Goal: Information Seeking & Learning: Learn about a topic

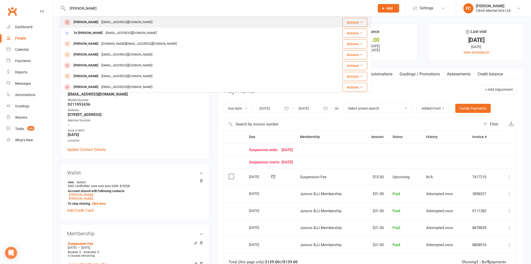
type input "Ariel"
click at [91, 23] on div "Ariel Henry" at bounding box center [86, 22] width 28 height 7
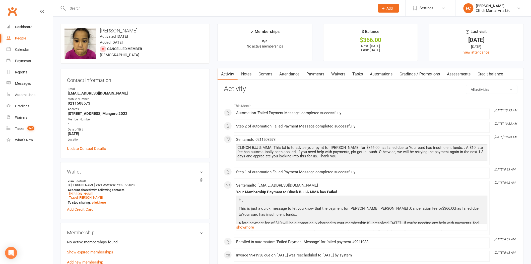
click at [313, 76] on link "Payments" at bounding box center [315, 74] width 25 height 12
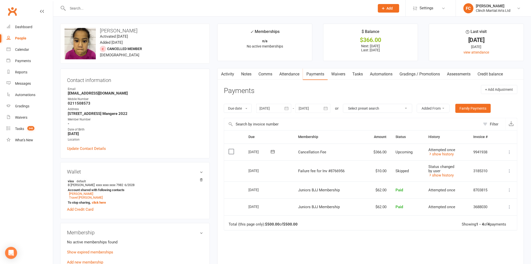
click at [151, 8] on input "text" at bounding box center [218, 8] width 305 height 7
paste input "Gascoigne"
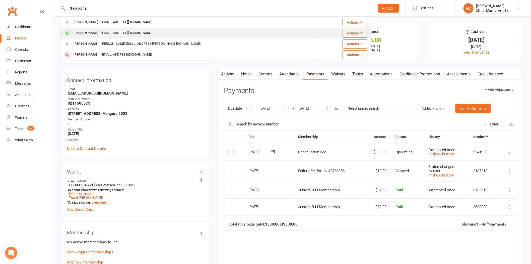
type input "Gascoigne"
click at [137, 31] on div "cynthiagascoigne@gmail.com" at bounding box center [127, 32] width 54 height 7
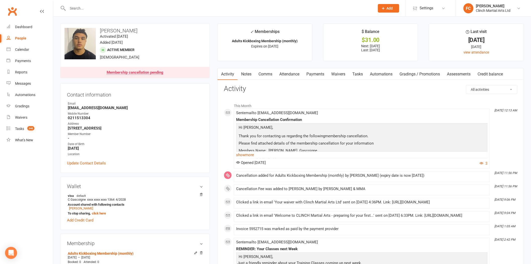
click at [320, 73] on link "Payments" at bounding box center [315, 74] width 25 height 12
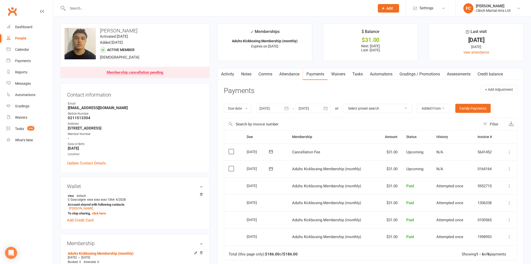
click at [153, 13] on div at bounding box center [215, 8] width 311 height 16
click at [156, 7] on input "text" at bounding box center [218, 8] width 305 height 7
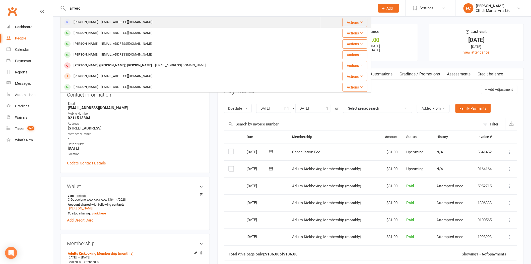
type input "alfreed"
click at [118, 23] on div "alfreed@mac.com" at bounding box center [127, 22] width 54 height 7
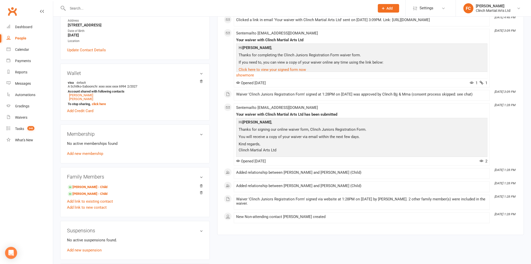
scroll to position [139, 0]
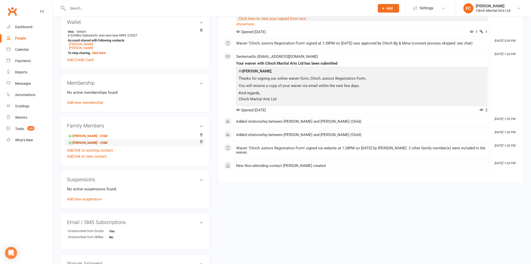
click at [83, 144] on link "Amin Saboonchi - Child" at bounding box center [88, 142] width 40 height 5
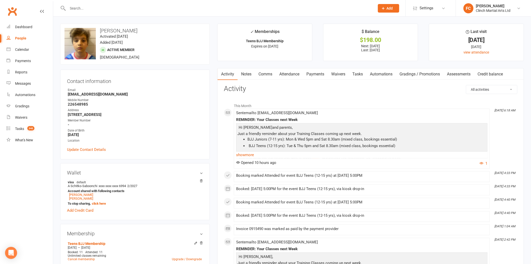
drag, startPoint x: 83, startPoint y: 144, endPoint x: 301, endPoint y: 90, distance: 224.0
click at [301, 90] on h3 "Activity" at bounding box center [371, 89] width 294 height 8
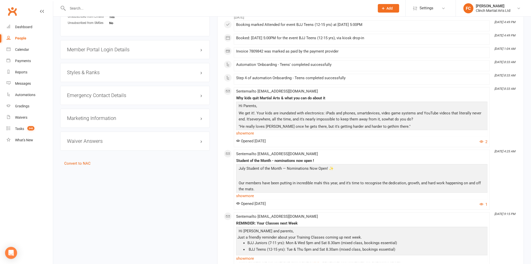
scroll to position [391, 0]
click at [246, 133] on link "show more" at bounding box center [362, 133] width 252 height 7
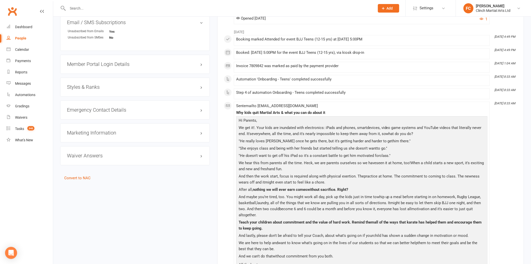
scroll to position [363, 0]
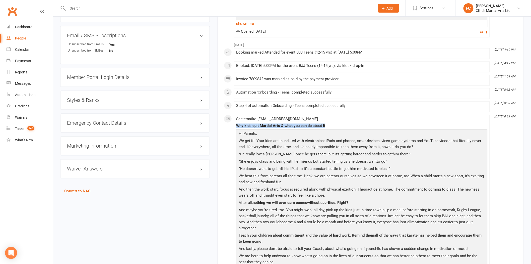
drag, startPoint x: 237, startPoint y: 126, endPoint x: 335, endPoint y: 127, distance: 98.7
click at [335, 127] on div "Why kids quit Martial Arts & what you can do about it" at bounding box center [362, 126] width 252 height 4
copy div "Why kids quit Martial Arts & what you can do about it"
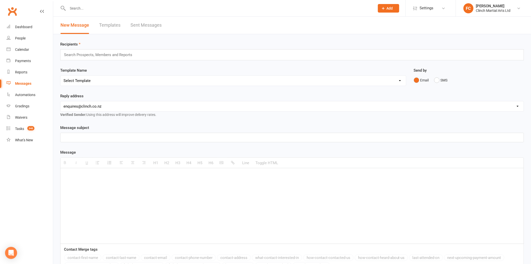
click at [107, 25] on link "Templates" at bounding box center [109, 25] width 21 height 17
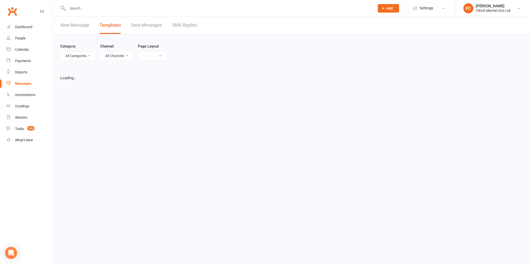
select select "list"
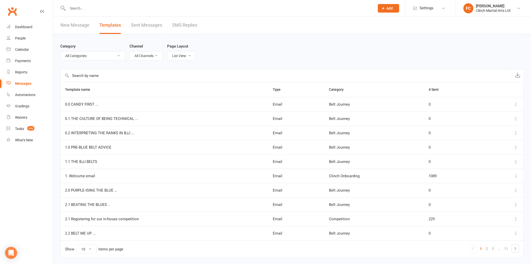
click at [116, 75] on input "text" at bounding box center [287, 76] width 452 height 12
paste input "Why kids quit Martial Arts & what you can do about it"
type input "Why kids quit Martial Arts & what you can do about it"
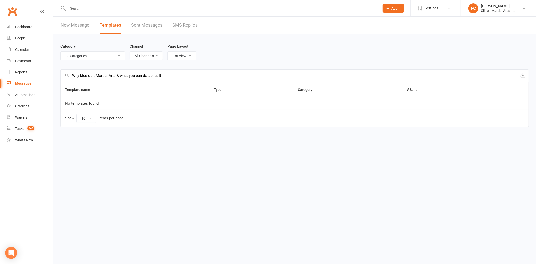
drag, startPoint x: 170, startPoint y: 77, endPoint x: 62, endPoint y: 74, distance: 108.5
click at [62, 74] on input "Why kids quit Martial Arts & what you can do about it" at bounding box center [289, 76] width 456 height 12
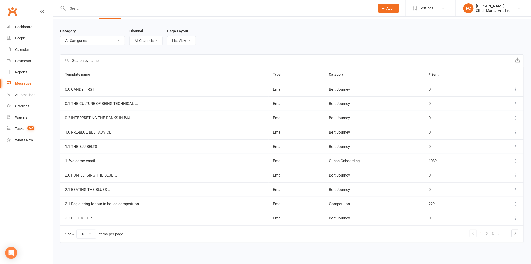
scroll to position [16, 0]
click at [87, 232] on select "10 25 50 100" at bounding box center [87, 233] width 20 height 9
click at [77, 229] on select "10 25 50 100" at bounding box center [87, 233] width 20 height 9
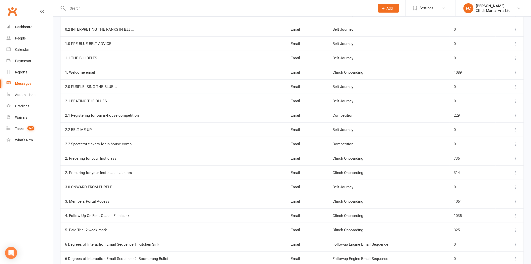
scroll to position [106, 0]
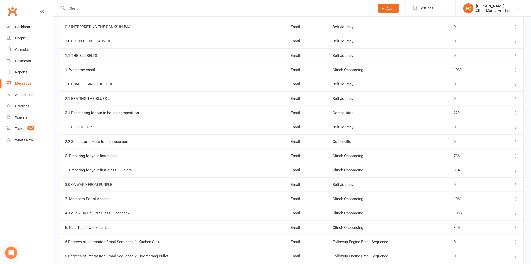
click at [516, 113] on icon at bounding box center [516, 112] width 5 height 5
click at [497, 123] on link "View" at bounding box center [491, 123] width 50 height 10
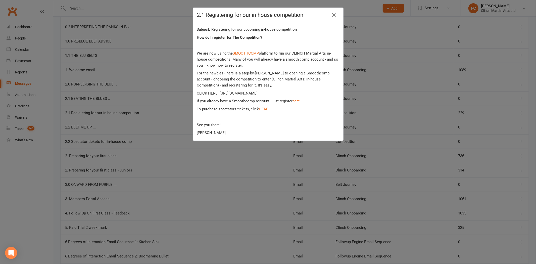
click at [139, 155] on div "2.1 Registering for our in-house competition Registering for our upcoming in-ho…" at bounding box center [268, 132] width 536 height 264
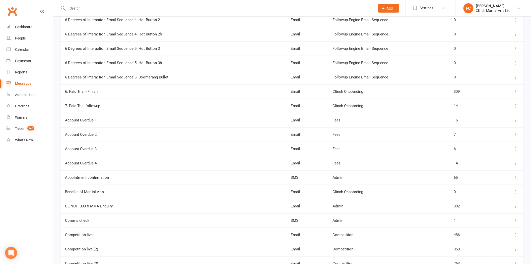
scroll to position [385, 0]
drag, startPoint x: 139, startPoint y: 155, endPoint x: 124, endPoint y: 180, distance: 29.1
click at [124, 180] on div "Appointment confirmation" at bounding box center [173, 177] width 217 height 4
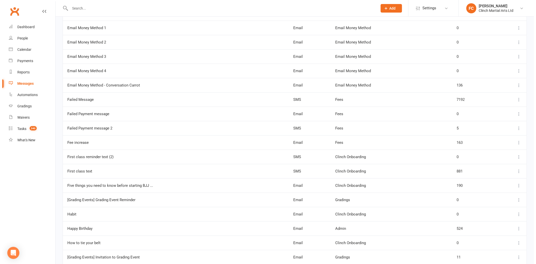
scroll to position [720, 0]
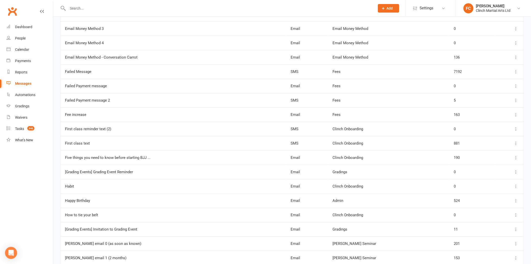
click at [518, 156] on icon at bounding box center [516, 157] width 5 height 5
click at [474, 168] on link "View" at bounding box center [491, 168] width 50 height 10
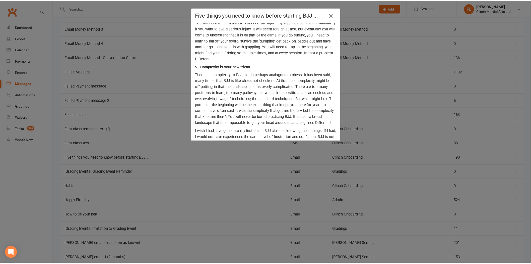
scroll to position [351, 0]
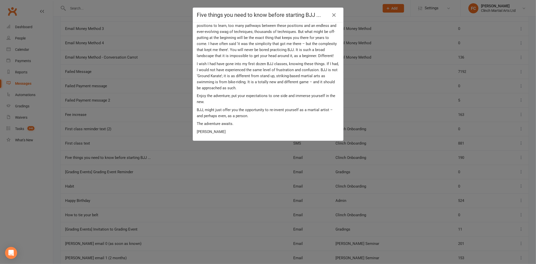
click at [170, 154] on div "Five things you need to know before starting BJJ ... Five things you need to kn…" at bounding box center [268, 132] width 536 height 264
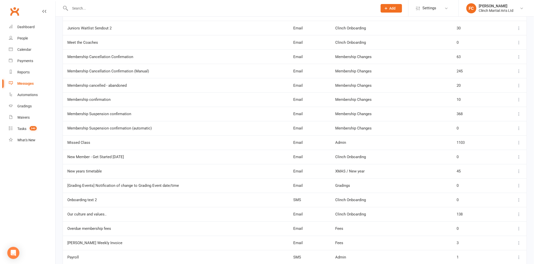
scroll to position [1111, 0]
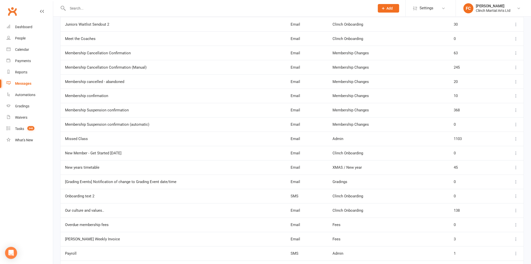
click at [518, 154] on icon at bounding box center [516, 153] width 5 height 5
click at [485, 164] on link "View" at bounding box center [491, 165] width 50 height 10
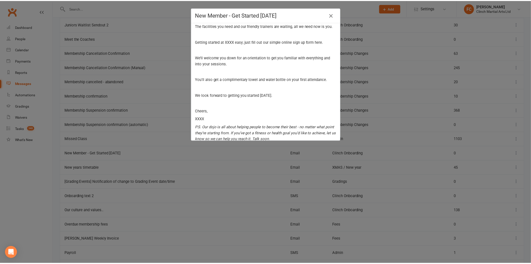
scroll to position [50, 0]
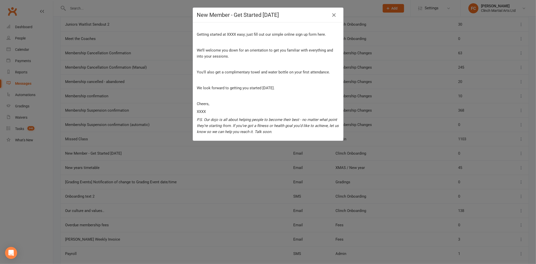
click at [199, 181] on div "New Member - Get Started [DATE] Let’s get your new membership going Hi {contact…" at bounding box center [268, 132] width 536 height 264
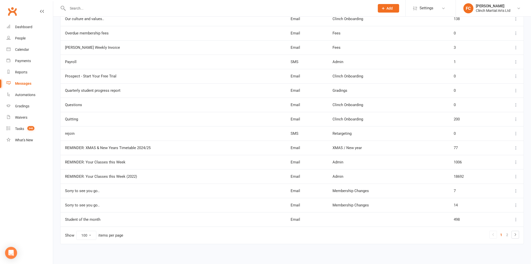
scroll to position [1306, 0]
click at [515, 234] on icon at bounding box center [516, 233] width 6 height 6
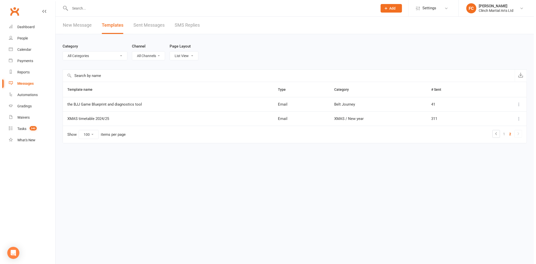
scroll to position [0, 0]
click at [522, 103] on icon at bounding box center [520, 104] width 5 height 5
click at [491, 114] on link "View" at bounding box center [499, 114] width 50 height 10
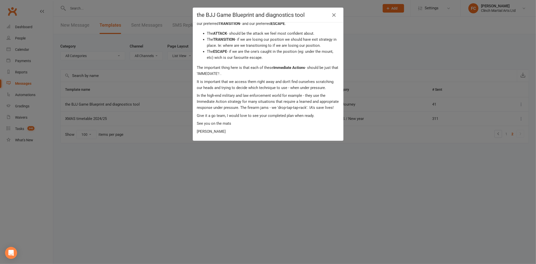
scroll to position [202, 0]
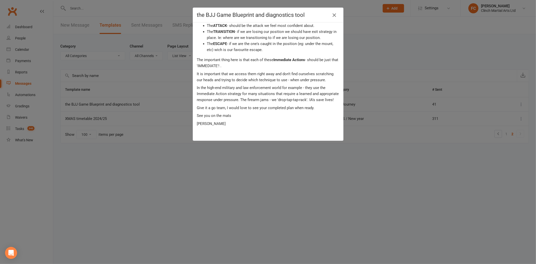
click at [332, 15] on icon "button" at bounding box center [334, 15] width 6 height 6
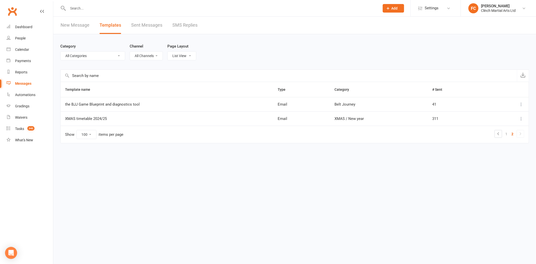
click at [520, 119] on icon at bounding box center [520, 118] width 5 height 5
click at [486, 127] on link "View" at bounding box center [499, 129] width 50 height 10
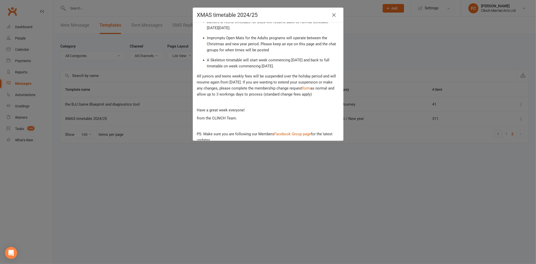
scroll to position [93, 0]
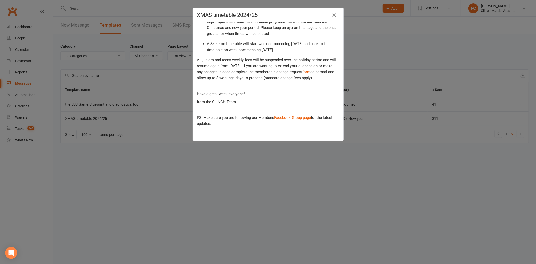
click at [333, 15] on icon "button" at bounding box center [334, 15] width 6 height 6
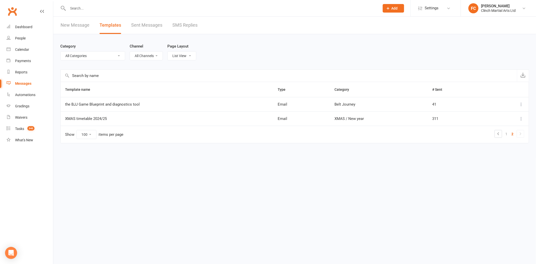
click at [88, 134] on select "10 25 50 100" at bounding box center [87, 134] width 20 height 9
select select "10"
click at [77, 130] on select "10 25 50 100" at bounding box center [87, 134] width 20 height 9
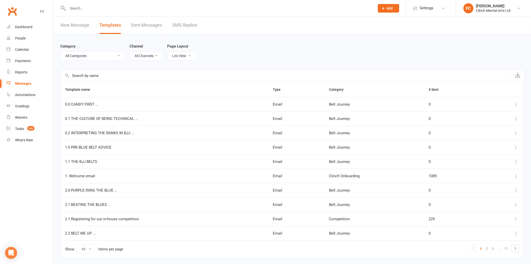
click at [516, 104] on icon at bounding box center [516, 104] width 5 height 5
click at [496, 115] on link "View" at bounding box center [491, 114] width 50 height 10
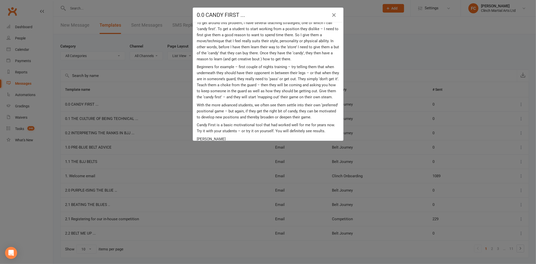
scroll to position [98, 0]
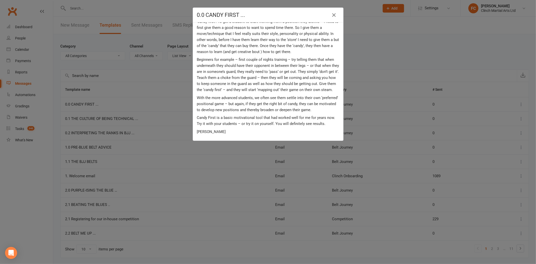
click at [449, 109] on div "0.0 CANDY FIRST ... CANDY FIRST ... Kia ora {contact-first-name} , On the mat, …" at bounding box center [268, 132] width 536 height 264
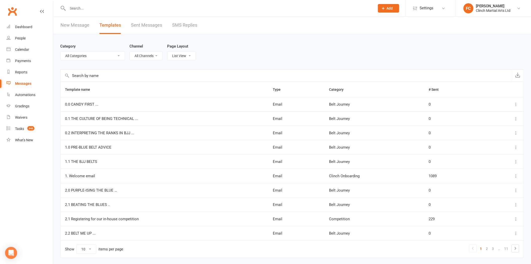
click at [518, 120] on icon at bounding box center [516, 118] width 5 height 5
click at [490, 128] on link "View" at bounding box center [491, 129] width 50 height 10
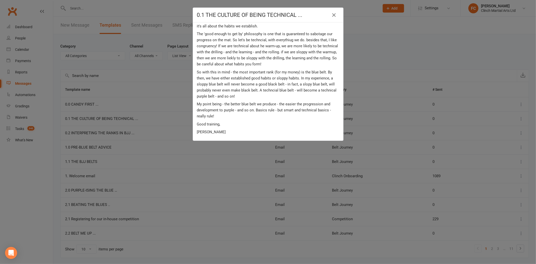
scroll to position [76, 0]
click at [460, 121] on div "0.1 THE CULTURE OF BEING TECHNICAL ... THE CULTURE OF BEING TECHNICAL ... Kia o…" at bounding box center [268, 132] width 536 height 264
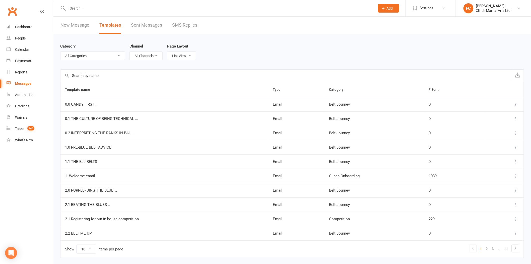
click at [516, 132] on icon at bounding box center [516, 132] width 5 height 5
click at [487, 141] on link "View" at bounding box center [491, 143] width 50 height 10
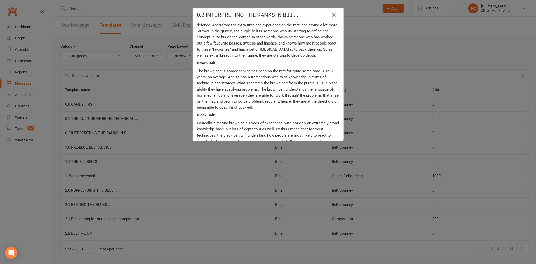
scroll to position [173, 0]
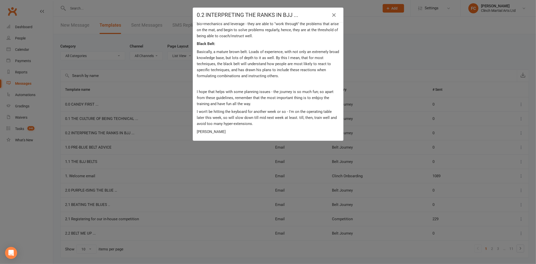
click at [440, 127] on div "0.2 INTERPRETING THE RANKS IN BJJ ... INTERPRETING THE RANKS IN BJJ ... Kia ora…" at bounding box center [268, 132] width 536 height 264
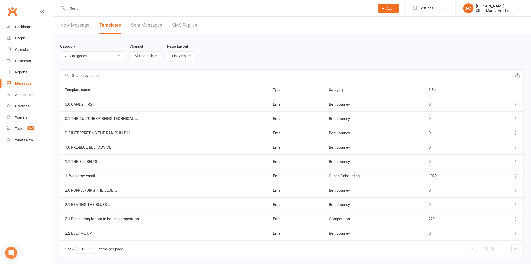
click at [516, 148] on icon at bounding box center [516, 147] width 5 height 5
click at [482, 155] on link "View" at bounding box center [491, 157] width 50 height 10
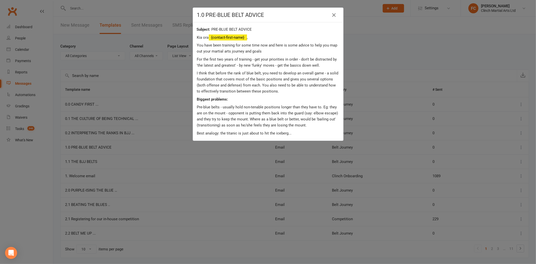
click at [444, 155] on div "1.0 PRE-BLUE BELT ADVICE PRE-BLUE BELT ADVICE Kia ora {contact-first-name} , Yo…" at bounding box center [268, 132] width 536 height 264
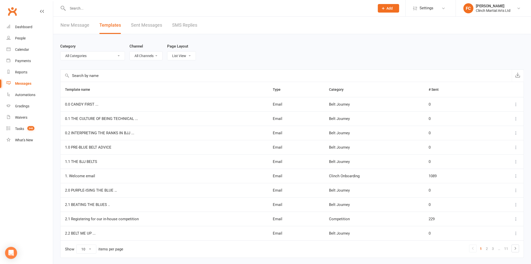
click at [518, 162] on icon at bounding box center [516, 161] width 5 height 5
click at [486, 170] on link "View" at bounding box center [491, 172] width 50 height 10
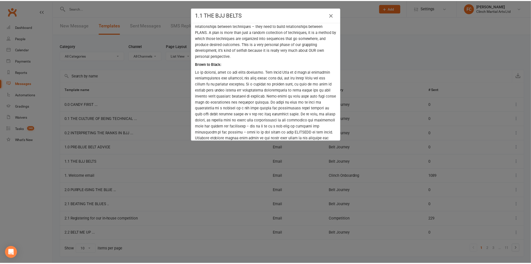
scroll to position [254, 0]
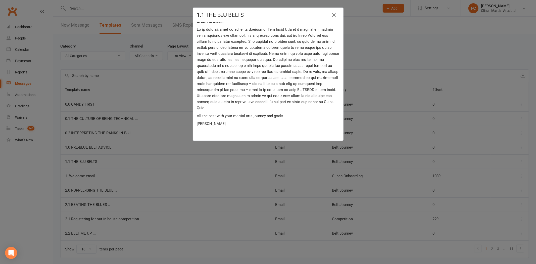
click at [443, 160] on div "1.1 THE BJJ BELTS THE BJJ BELTS Kia ora {contact-first-name} , Here is an overv…" at bounding box center [268, 132] width 536 height 264
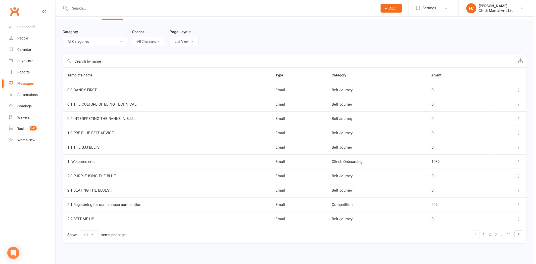
scroll to position [16, 0]
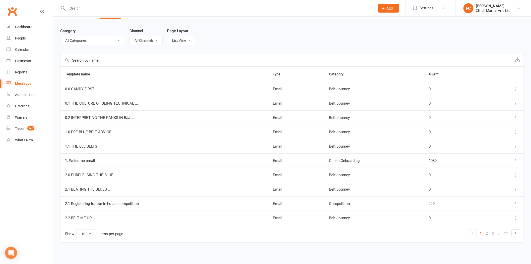
click at [517, 161] on icon at bounding box center [516, 160] width 5 height 5
click at [479, 167] on link "View" at bounding box center [491, 170] width 50 height 10
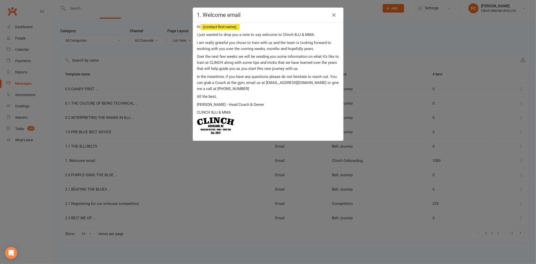
scroll to position [12, 0]
click at [425, 107] on div "1. Welcome email Welcome to Clinch BJJ & MMA! (IMPORTANT: Please read) Hi {cont…" at bounding box center [268, 132] width 536 height 264
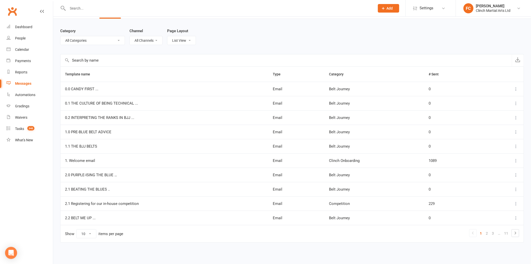
click at [518, 175] on icon at bounding box center [516, 174] width 5 height 5
click at [487, 182] on link "View" at bounding box center [491, 185] width 50 height 10
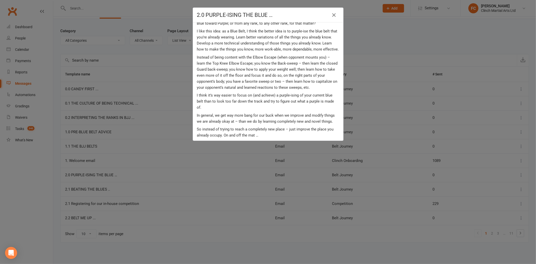
scroll to position [73, 0]
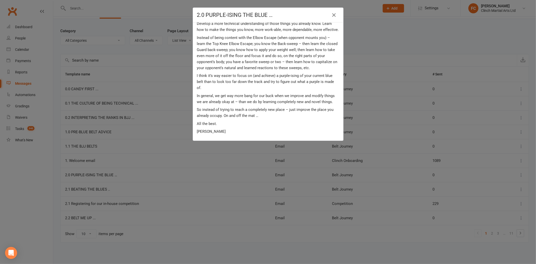
click at [452, 142] on div "2.0 PURPLE-ISING THE BLUE … PURPLE-ISING THE BLUE … Kia ora {contact-first-name…" at bounding box center [268, 132] width 536 height 264
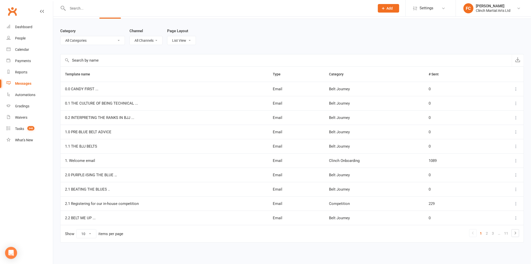
click at [518, 188] on icon at bounding box center [516, 189] width 5 height 5
click at [483, 197] on link "View" at bounding box center [491, 199] width 50 height 10
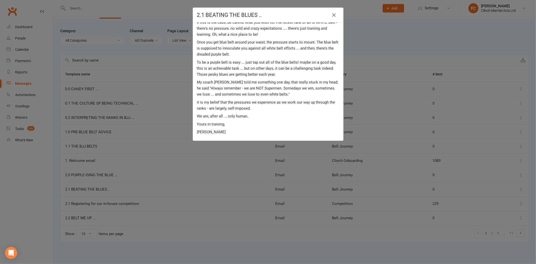
scroll to position [31, 0]
click at [455, 146] on div "2.1 BEATING THE BLUES .. BEATING THE BLUES .. Kia ora {contact-first-name} , Pe…" at bounding box center [268, 132] width 536 height 264
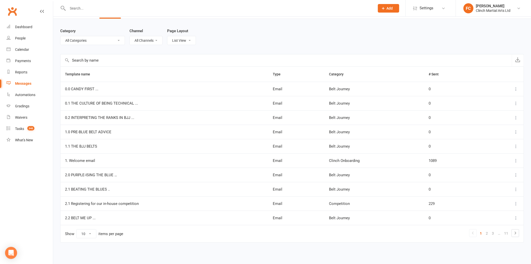
click at [516, 203] on icon at bounding box center [516, 203] width 5 height 5
click at [474, 214] on link "View" at bounding box center [491, 213] width 50 height 10
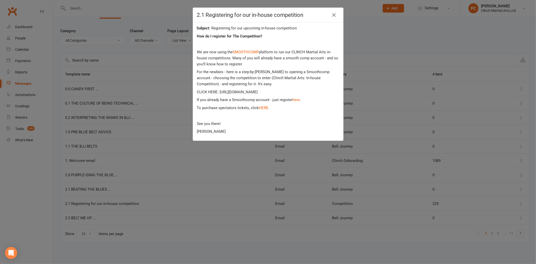
scroll to position [7, 0]
click at [462, 177] on div "2.1 Registering for our in-house competition Registering for our upcoming in-ho…" at bounding box center [268, 132] width 536 height 264
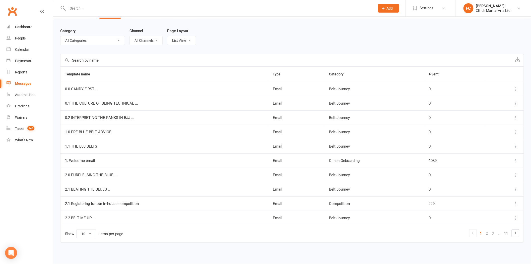
click at [517, 219] on icon at bounding box center [516, 217] width 5 height 5
click at [483, 226] on link "View" at bounding box center [491, 228] width 50 height 10
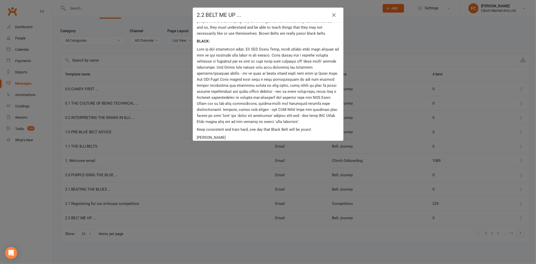
scroll to position [242, 0]
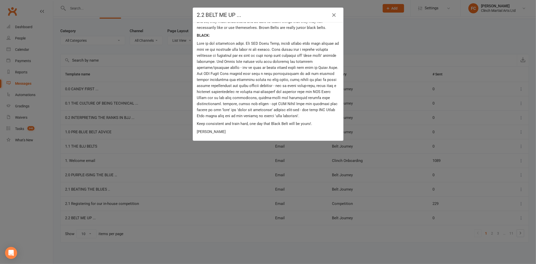
click at [420, 143] on div "2.2 BELT ME UP ... BELT ME UP ... Kia ora {contact-first-name} , As my coach [P…" at bounding box center [268, 132] width 536 height 264
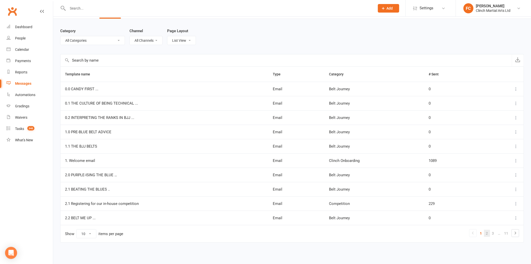
click at [487, 232] on link "2" at bounding box center [487, 233] width 6 height 7
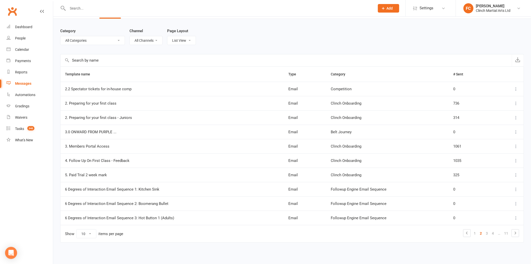
click at [518, 90] on icon at bounding box center [516, 88] width 5 height 5
click at [489, 99] on link "View" at bounding box center [491, 99] width 50 height 10
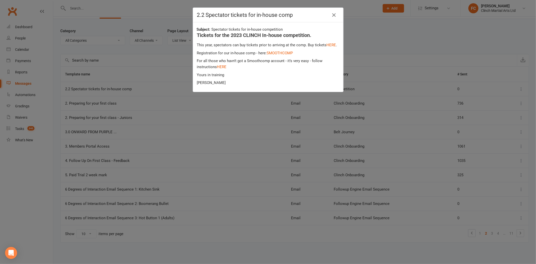
click at [491, 105] on div "2.2 Spectator tickets for in-house comp Spectator tickets for in-house competit…" at bounding box center [268, 132] width 536 height 264
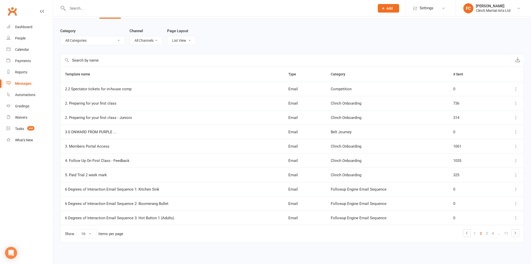
click at [518, 104] on icon at bounding box center [516, 103] width 5 height 5
click at [478, 113] on link "View" at bounding box center [491, 113] width 50 height 10
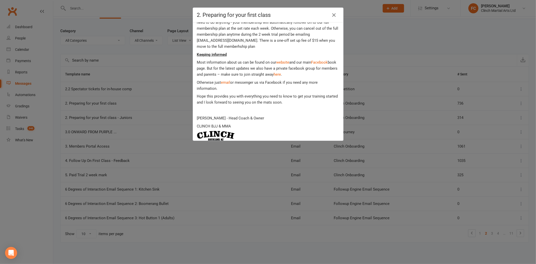
scroll to position [496, 0]
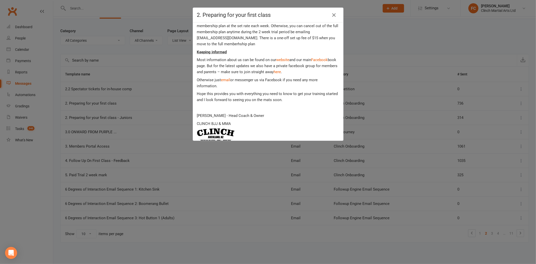
click at [489, 125] on div "2. Preparing for your first class Welcome to CLINCH Martial Arts - preparing fo…" at bounding box center [268, 132] width 536 height 264
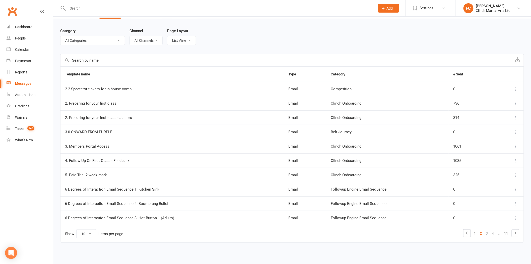
click at [516, 117] on icon at bounding box center [516, 117] width 5 height 5
click at [485, 127] on link "View" at bounding box center [491, 128] width 50 height 10
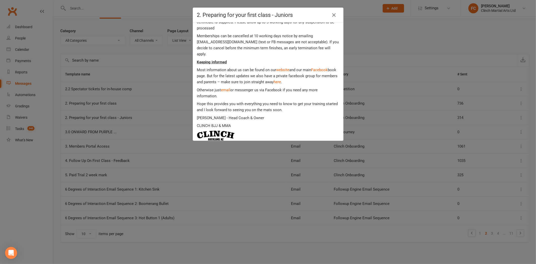
scroll to position [408, 0]
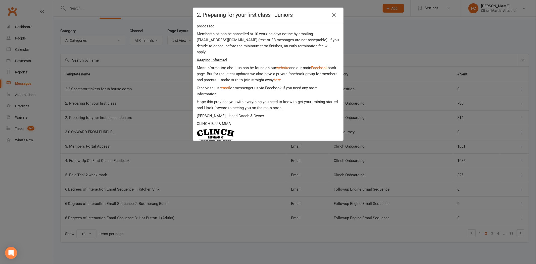
drag, startPoint x: 454, startPoint y: 122, endPoint x: 451, endPoint y: 124, distance: 3.0
click at [454, 122] on div "2. Preparing for your first class - Juniors Welcome to CLINCH Martial Arts - pr…" at bounding box center [268, 132] width 536 height 264
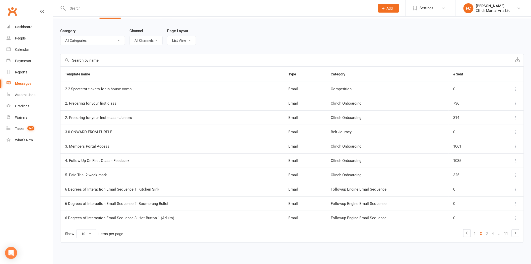
click at [516, 146] on icon at bounding box center [516, 146] width 5 height 5
click at [498, 155] on link "View" at bounding box center [491, 156] width 50 height 10
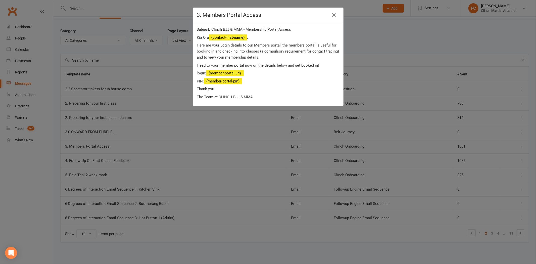
click at [491, 143] on div "3. Members Portal Access Clinch BJJ & MMA - Membership Portal Access [PERSON_NA…" at bounding box center [268, 132] width 536 height 264
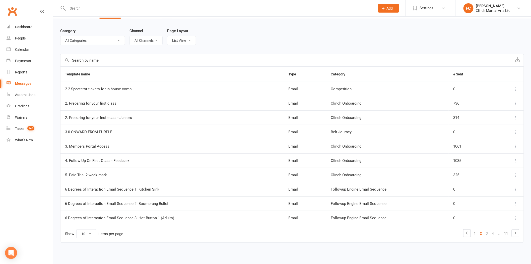
click at [516, 133] on icon at bounding box center [516, 131] width 5 height 5
click at [487, 141] on link "View" at bounding box center [491, 142] width 50 height 10
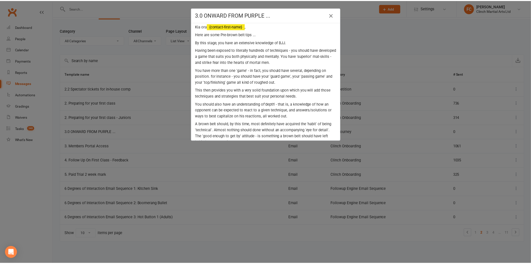
scroll to position [0, 0]
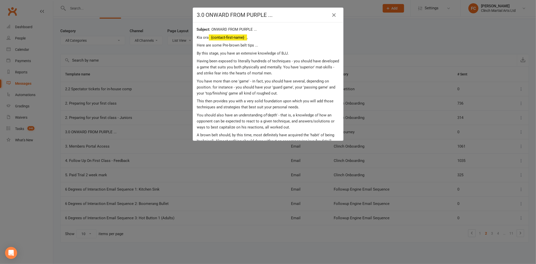
click at [439, 169] on div "3.0 ONWARD FROM PURPLE ... ONWARD FROM PURPLE ... Kia ora {contact-first-name} …" at bounding box center [268, 132] width 536 height 264
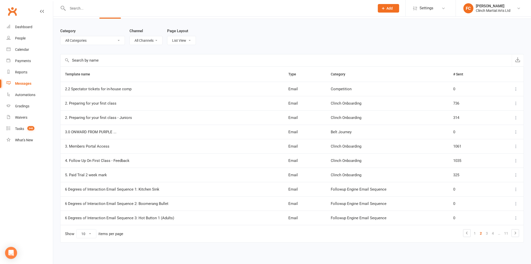
click at [191, 41] on select "List View Grid View" at bounding box center [182, 40] width 28 height 9
click at [145, 38] on select "All Channels Email SMS" at bounding box center [146, 40] width 33 height 9
click at [192, 41] on select "List View Grid View" at bounding box center [182, 40] width 28 height 9
click at [90, 59] on input "text" at bounding box center [287, 60] width 452 height 12
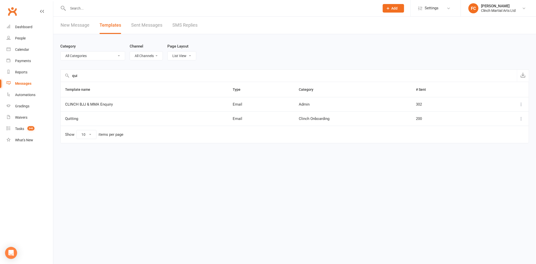
click at [523, 120] on icon at bounding box center [520, 118] width 5 height 5
click at [69, 121] on div "Quitting" at bounding box center [144, 119] width 158 height 4
click at [116, 71] on input "qui" at bounding box center [289, 76] width 456 height 12
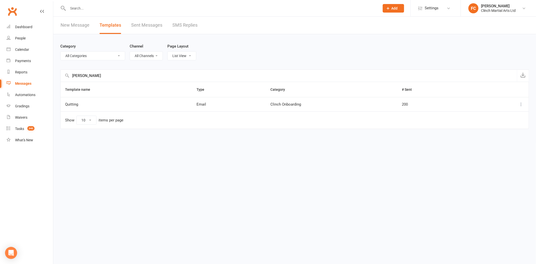
type input "[PERSON_NAME]"
click at [520, 103] on icon at bounding box center [520, 104] width 5 height 5
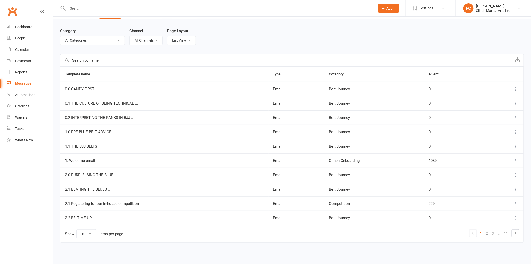
scroll to position [16, 0]
click at [184, 41] on select "List View Grid View" at bounding box center [182, 40] width 28 height 9
select select "grid"
click at [196, 36] on select "List View Grid View" at bounding box center [182, 40] width 28 height 9
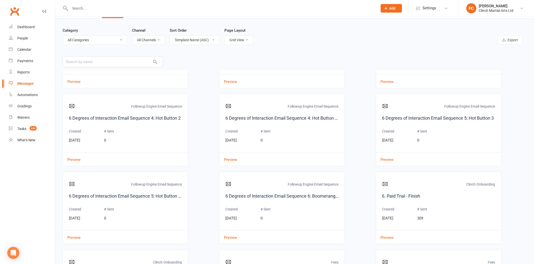
scroll to position [530, 0]
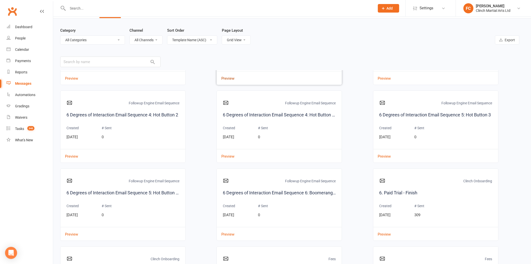
click at [227, 78] on button "Preview" at bounding box center [226, 74] width 18 height 5
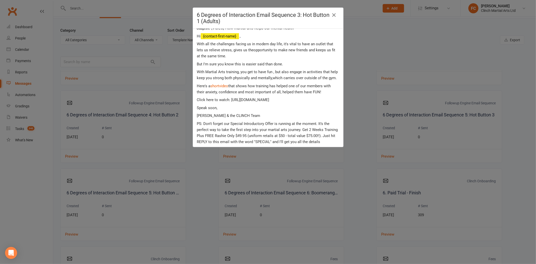
scroll to position [23, 0]
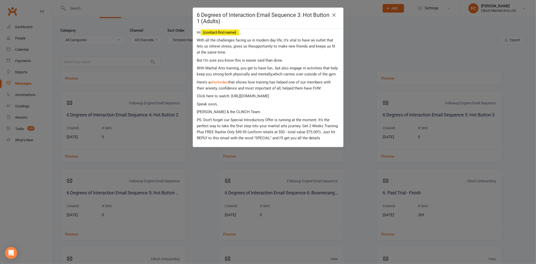
click at [197, 166] on div "6 Degrees of Interaction Email Sequence 3: Hot Button 1 (Adults) [VIDEO] How ma…" at bounding box center [268, 132] width 536 height 264
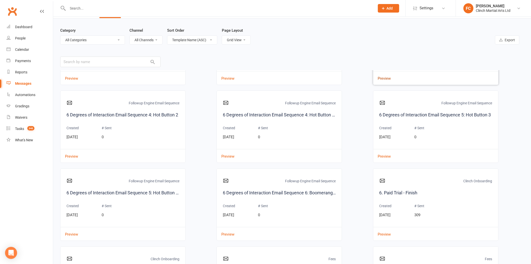
click at [383, 78] on button "Preview" at bounding box center [383, 74] width 18 height 5
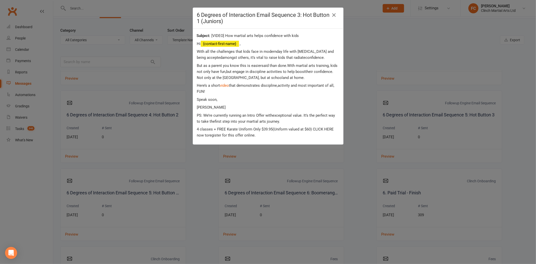
click at [367, 113] on div "6 Degrees of Interaction Email Sequence 3: Hot Button 1 (Juniors) [VIDEO] How m…" at bounding box center [268, 132] width 536 height 264
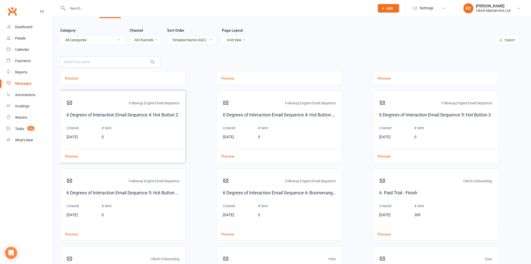
click at [73, 161] on div "Followup Engine Email Sequence 6 Degrees of Interaction Email Sequence 4: Hot B…" at bounding box center [123, 126] width 126 height 72
click at [74, 155] on button "Preview" at bounding box center [70, 152] width 18 height 5
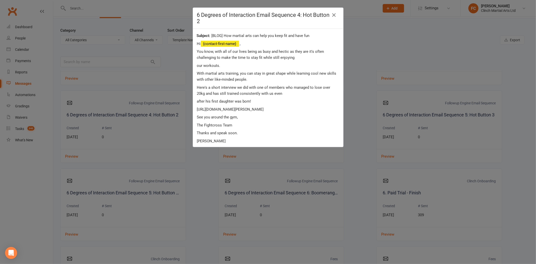
click at [193, 160] on div "6 Degrees of Interaction Email Sequence 4: Hot Button 2 [BLOG] How martial arts…" at bounding box center [268, 132] width 536 height 264
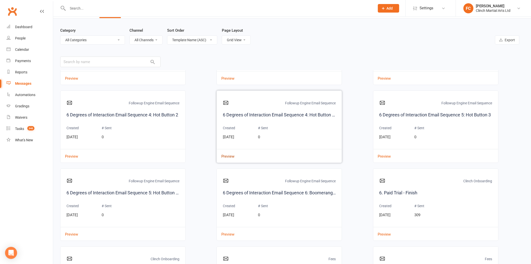
click at [229, 154] on button "Preview" at bounding box center [226, 152] width 18 height 5
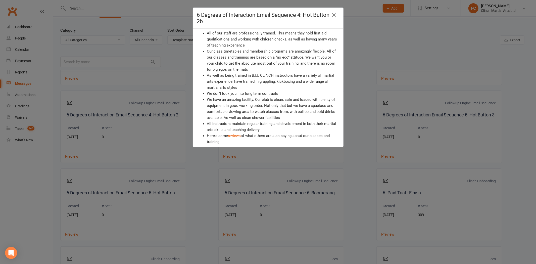
scroll to position [38, 0]
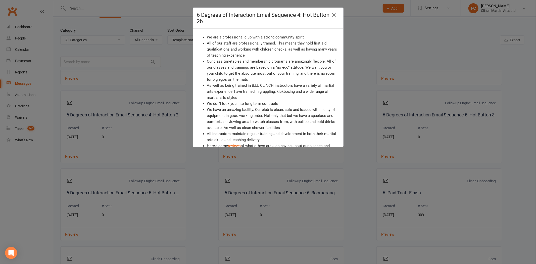
click at [224, 162] on div "6 Degrees of Interaction Email Sequence 4: Hot Button 2b Why choose CLINCH BJJ …" at bounding box center [268, 132] width 536 height 264
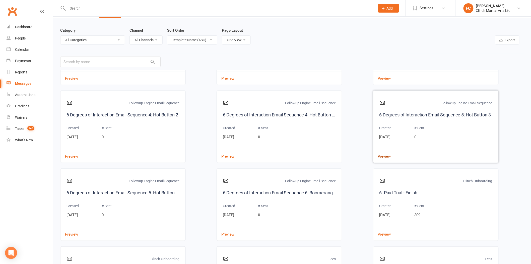
click at [382, 154] on button "Preview" at bounding box center [383, 152] width 18 height 5
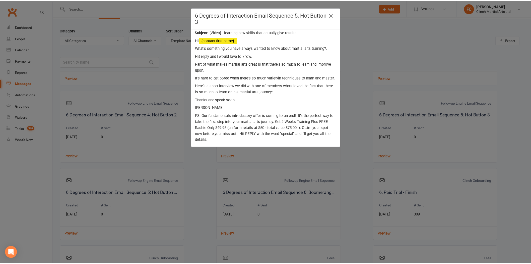
scroll to position [9, 0]
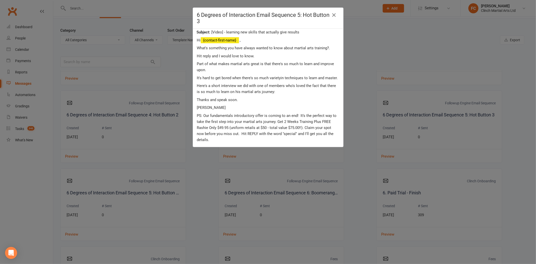
click at [361, 134] on div "6 Degrees of Interaction Email Sequence 5: Hot Button 3 [Video] - learning new …" at bounding box center [268, 132] width 536 height 264
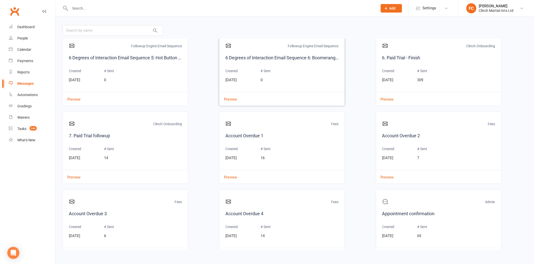
scroll to position [642, 0]
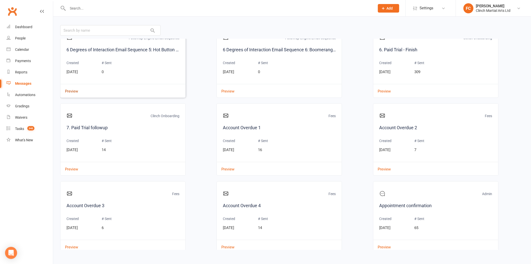
click at [73, 90] on button "Preview" at bounding box center [70, 87] width 18 height 5
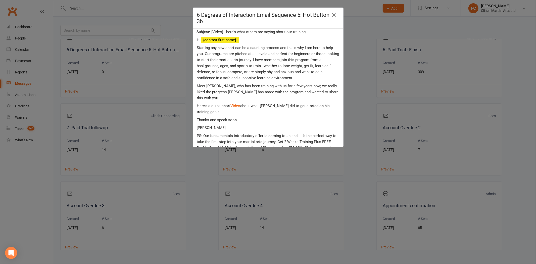
scroll to position [12, 0]
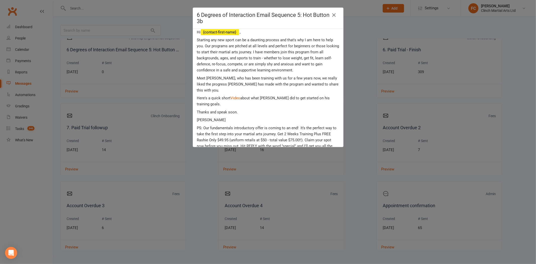
click at [206, 158] on div "6 Degrees of Interaction Email Sequence 5: Hot Button 3b [Video] - here's what …" at bounding box center [268, 132] width 536 height 264
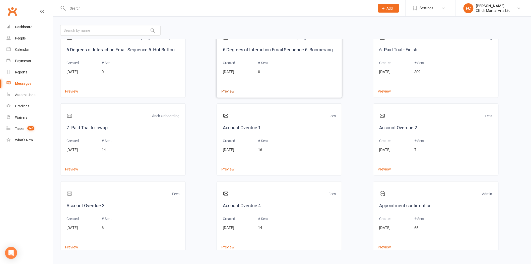
click at [229, 90] on button "Preview" at bounding box center [226, 87] width 18 height 5
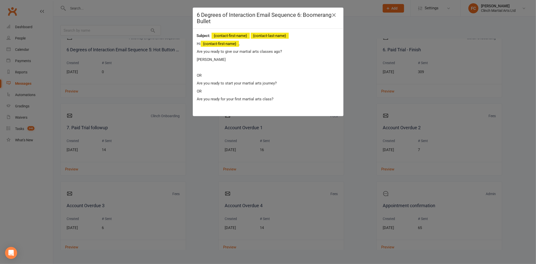
click at [352, 99] on div "6 Degrees of Interaction Email Sequence 6: Boomerang Bullet {contact-first-name…" at bounding box center [268, 132] width 536 height 264
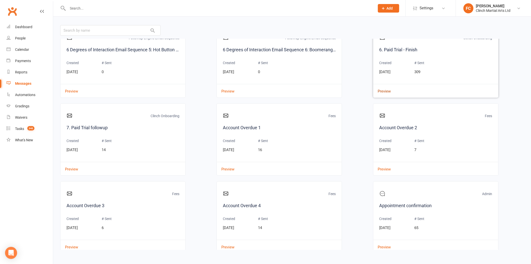
click at [382, 90] on button "Preview" at bounding box center [383, 87] width 18 height 5
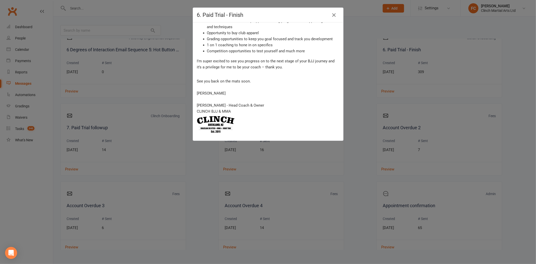
scroll to position [157, 0]
click at [370, 100] on div "6. Paid Trial - Finish Clinch BJJ & MMA - Congratulations ! Hi {contact-first-n…" at bounding box center [268, 132] width 536 height 264
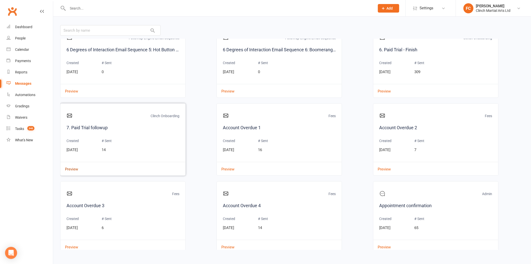
click at [72, 168] on button "Preview" at bounding box center [70, 165] width 18 height 5
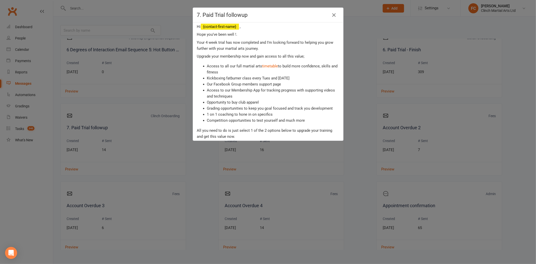
scroll to position [97, 0]
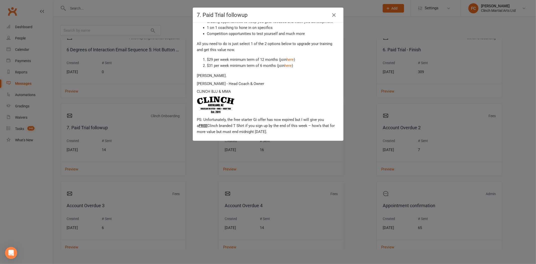
click at [198, 159] on div "7. Paid Trial followup Clinch BJJ & MMA - Checking In ! Hi {contact-first-name}…" at bounding box center [268, 132] width 536 height 264
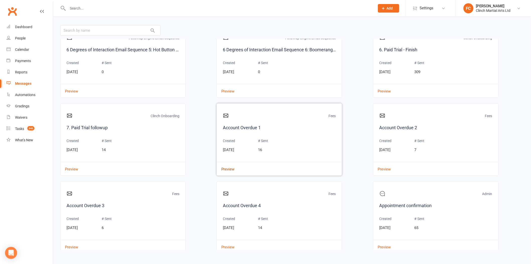
click at [228, 168] on button "Preview" at bounding box center [226, 165] width 18 height 5
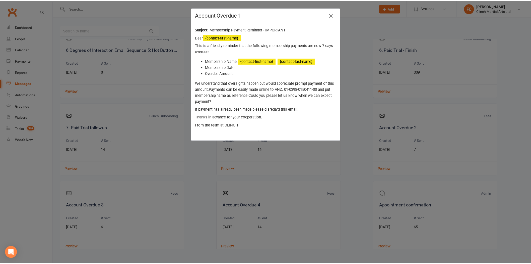
scroll to position [1, 0]
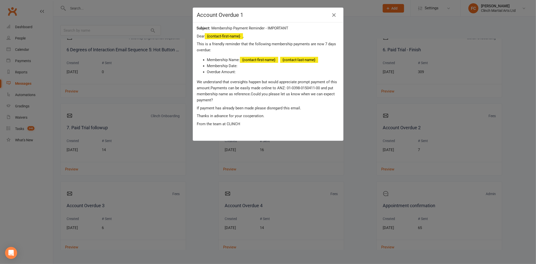
click at [358, 134] on div "Account Overdue 1 Membership Payment Reminder - IMPORTANT Dear {contact-first-n…" at bounding box center [268, 132] width 536 height 264
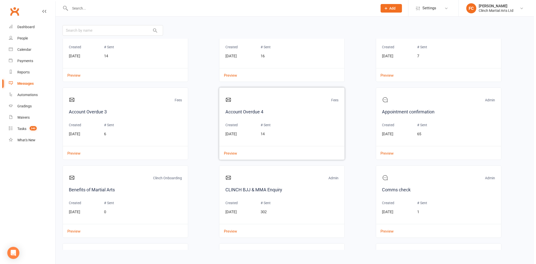
scroll to position [753, 0]
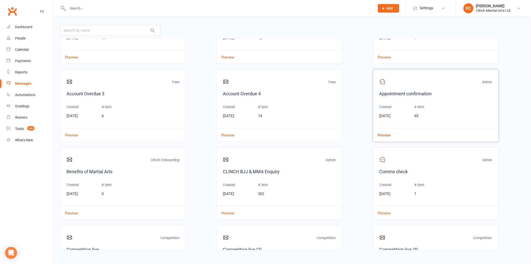
click at [382, 134] on button "Preview" at bounding box center [383, 131] width 18 height 5
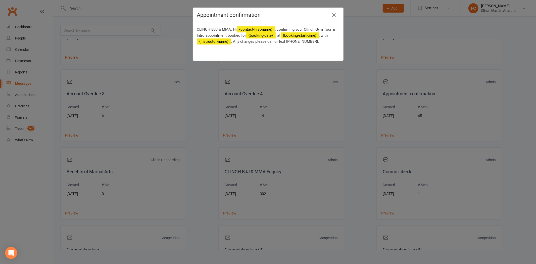
click at [339, 150] on div "Appointment confirmation CLINCH BJJ & MMA: Hi {contact-first-name} , confirming…" at bounding box center [268, 132] width 536 height 264
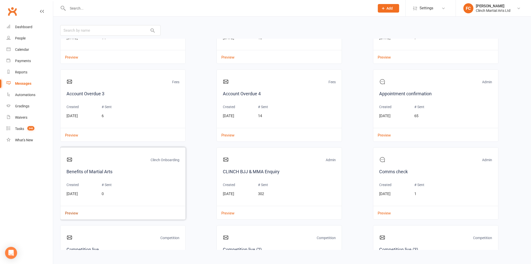
click at [72, 212] on button "Preview" at bounding box center [70, 209] width 18 height 5
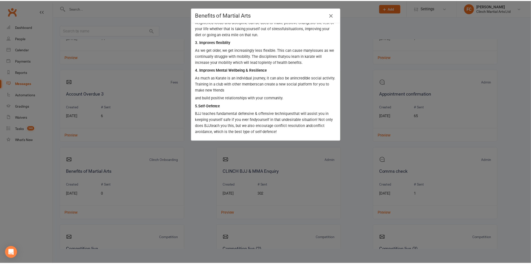
scroll to position [0, 0]
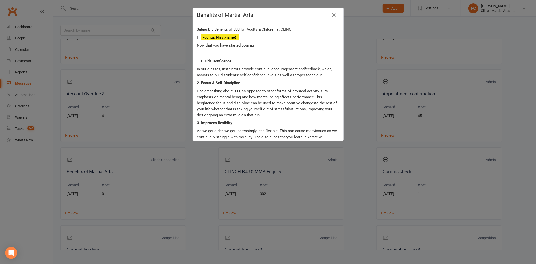
click at [201, 174] on div "Benefits of Martial Arts 5 Benefits of BJJ for Adults & Children at CLINCH Hi {…" at bounding box center [268, 132] width 536 height 264
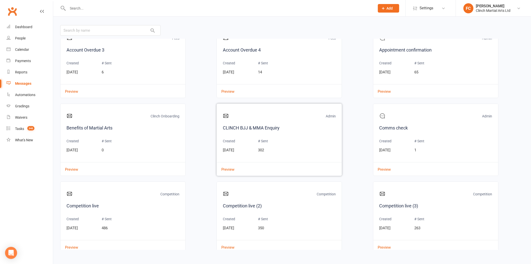
scroll to position [809, 0]
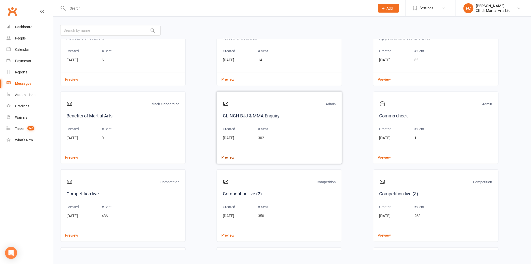
click at [220, 156] on button "Preview" at bounding box center [226, 153] width 18 height 5
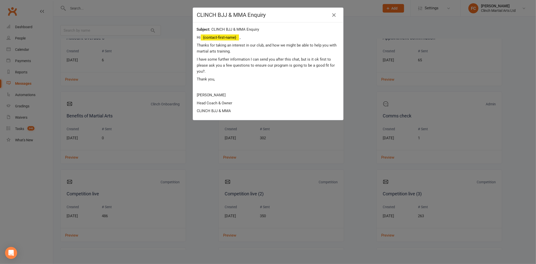
click at [204, 146] on div "CLINCH BJJ & MMA Enquiry CLINCH BJJ & MMA Enquiry Hi {contact-first-name} , Tha…" at bounding box center [268, 132] width 536 height 264
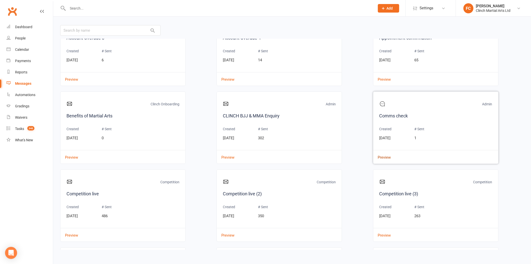
click at [382, 156] on button "Preview" at bounding box center [383, 153] width 18 height 5
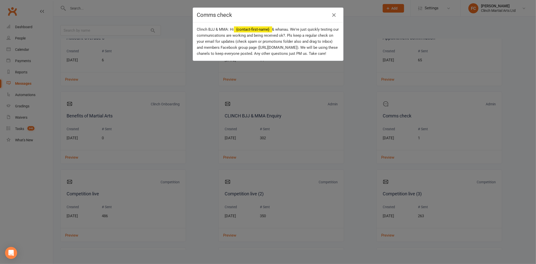
drag, startPoint x: 202, startPoint y: 126, endPoint x: 180, endPoint y: 130, distance: 23.0
click at [202, 126] on div "Comms check Clinch BJJ & MMA: Hi {contact-first-name} & whanau. We're just quic…" at bounding box center [268, 132] width 536 height 264
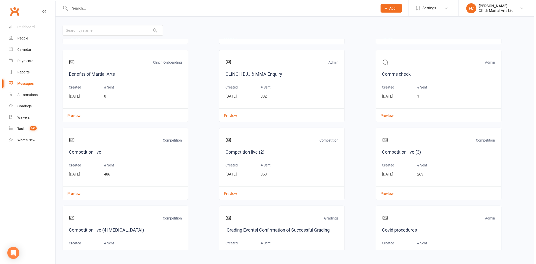
scroll to position [893, 0]
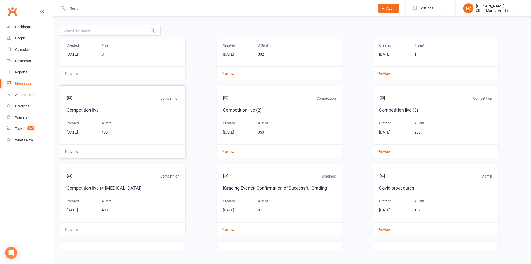
click at [69, 151] on button "Preview" at bounding box center [70, 147] width 18 height 5
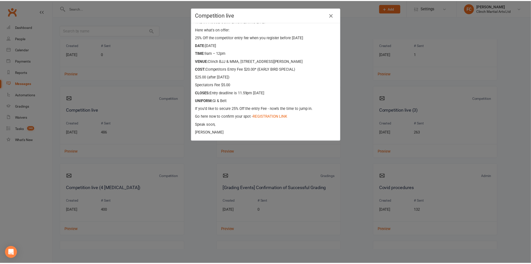
scroll to position [32, 0]
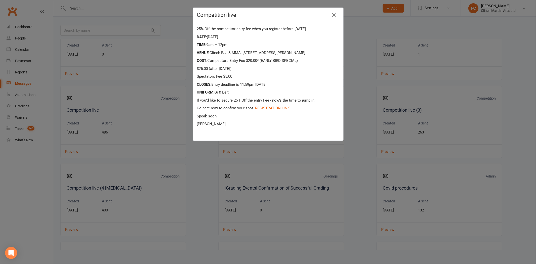
drag, startPoint x: 196, startPoint y: 161, endPoint x: 210, endPoint y: 161, distance: 14.3
click at [196, 161] on div "Competition live Competiton registration link now live ! Hi {contact-first-name…" at bounding box center [268, 132] width 536 height 264
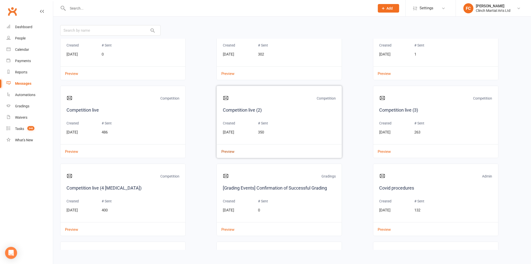
click at [229, 151] on button "Preview" at bounding box center [226, 147] width 18 height 5
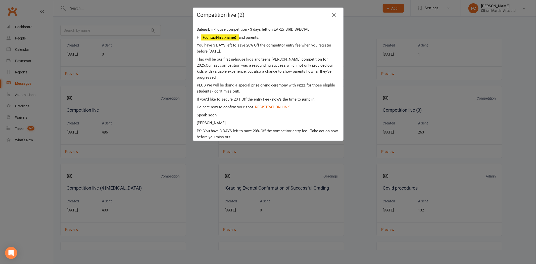
click at [208, 171] on div "Competition live (2) in-house competition - 3 days left on EARLY BIRD SPECIAL H…" at bounding box center [268, 132] width 536 height 264
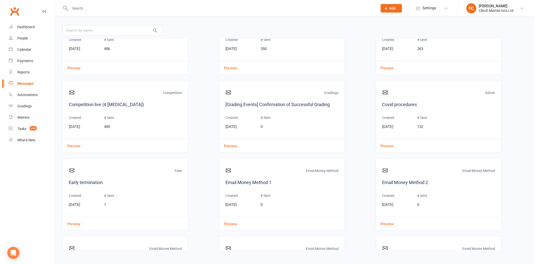
scroll to position [976, 0]
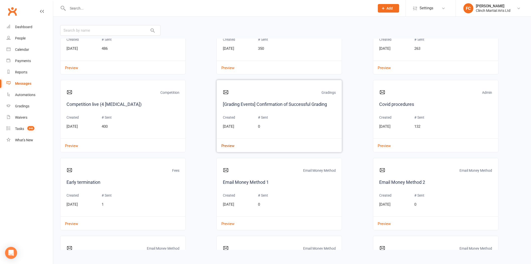
click at [227, 145] on button "Preview" at bounding box center [226, 142] width 18 height 5
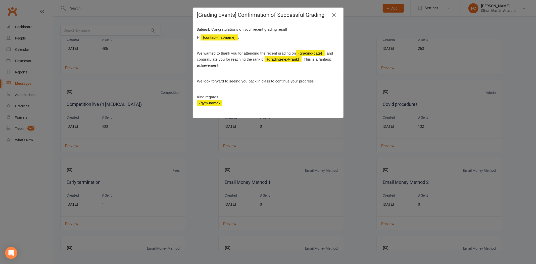
click at [219, 146] on div "[Grading Events] Confirmation of Successful Grading Congratulations on your rec…" at bounding box center [268, 132] width 536 height 264
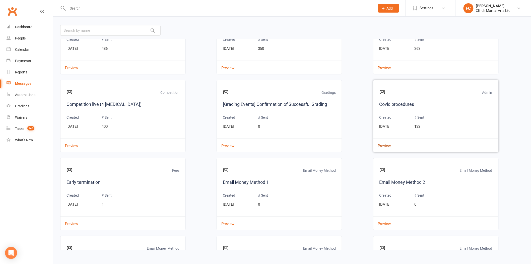
click at [382, 144] on button "Preview" at bounding box center [383, 142] width 18 height 5
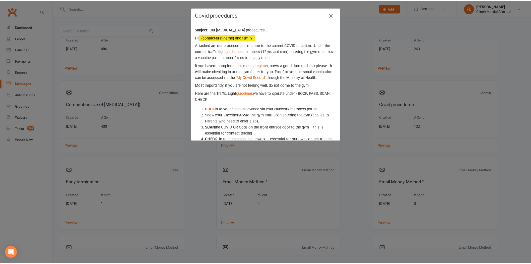
scroll to position [99, 0]
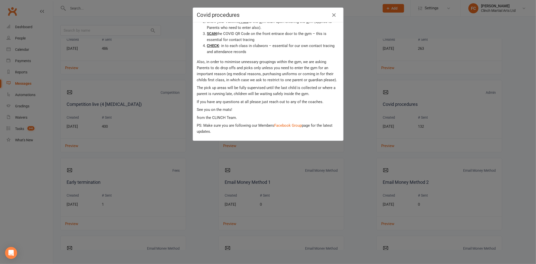
click at [204, 169] on div "Covid procedures Our covid procedures... Hi {contact-first-name} and family , A…" at bounding box center [268, 132] width 536 height 264
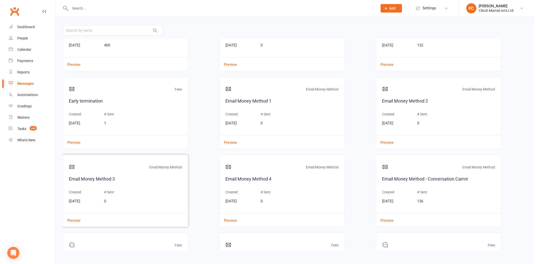
scroll to position [1060, 0]
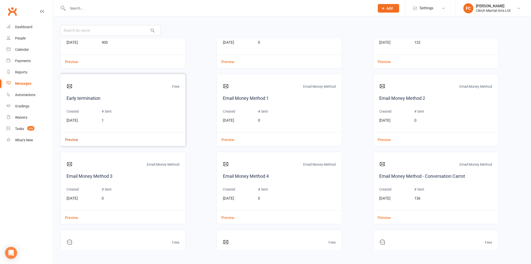
click at [71, 139] on button "Preview" at bounding box center [70, 136] width 18 height 5
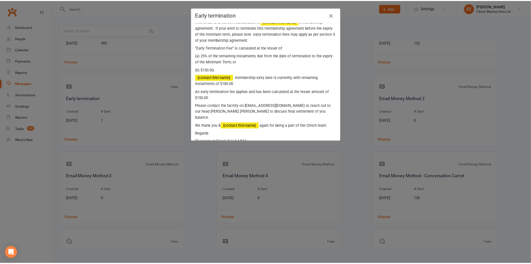
scroll to position [27, 0]
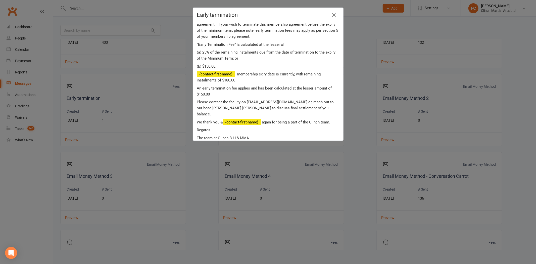
click at [198, 163] on div "Early termination Confirmation of {contact-first-name} 's memebership agreement…" at bounding box center [268, 132] width 536 height 264
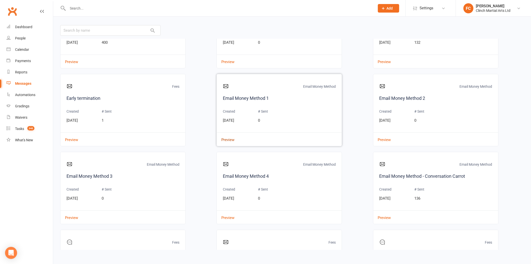
click at [227, 139] on button "Preview" at bounding box center [226, 136] width 18 height 5
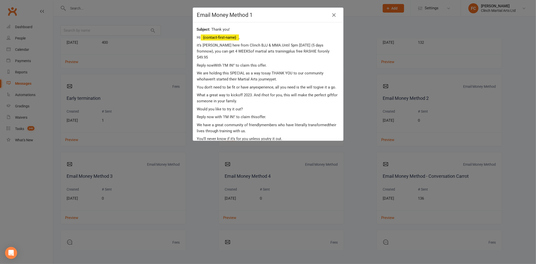
click at [202, 168] on div "Email Money Method 1 Thank you! Hi {contact-first-name} , it’s Karl here from C…" at bounding box center [268, 132] width 536 height 264
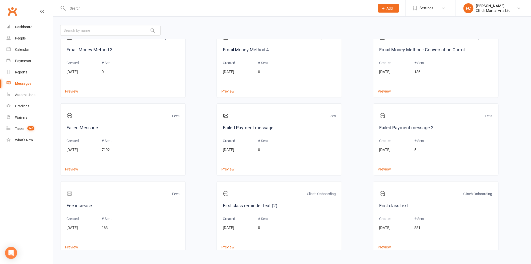
scroll to position [1200, 0]
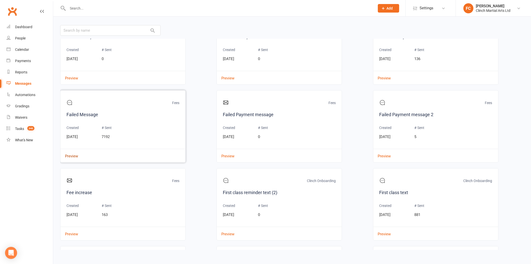
click at [72, 155] on button "Preview" at bounding box center [70, 152] width 18 height 5
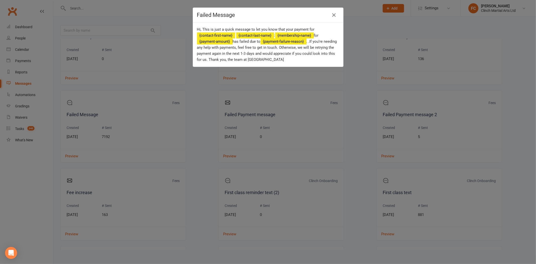
click at [199, 133] on div "Failed Message Hi, This is just a quick message to let you know that your payme…" at bounding box center [268, 132] width 536 height 264
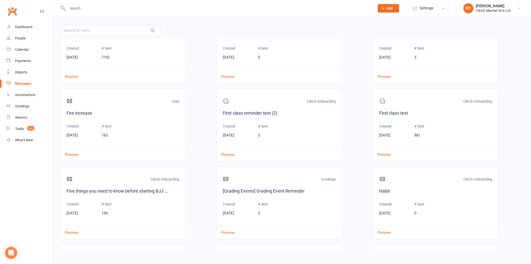
scroll to position [1284, 0]
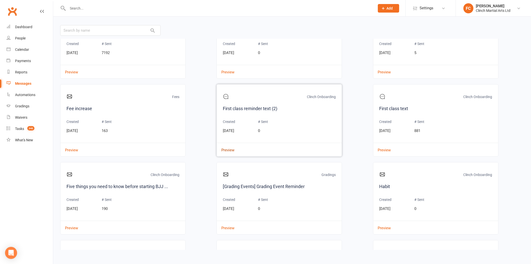
click at [223, 149] on button "Preview" at bounding box center [226, 146] width 18 height 5
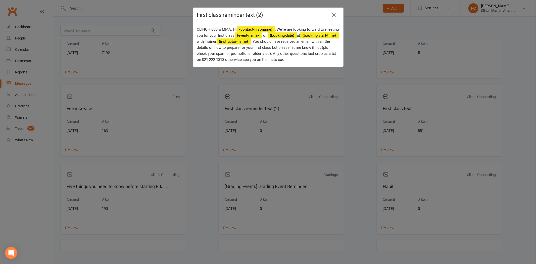
click at [214, 131] on div "First class reminder text (2) CLINCH BJJ & MMA: Hi {contact-first-name} , We're…" at bounding box center [268, 132] width 536 height 264
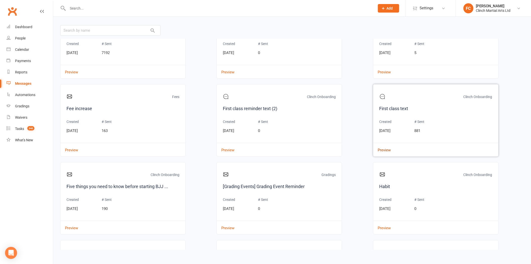
click at [379, 149] on button "Preview" at bounding box center [383, 146] width 18 height 5
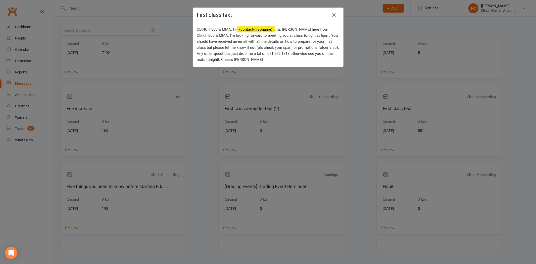
click at [197, 138] on div "First class text CLINCH BJJ & MMA: Hi {contact-first-name} , Its Karl here from…" at bounding box center [268, 132] width 536 height 264
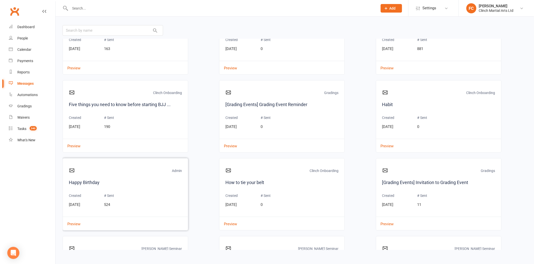
scroll to position [1367, 0]
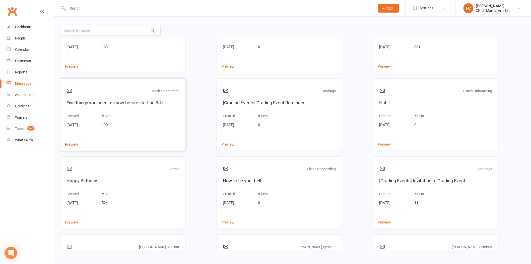
click at [76, 143] on button "Preview" at bounding box center [70, 140] width 18 height 5
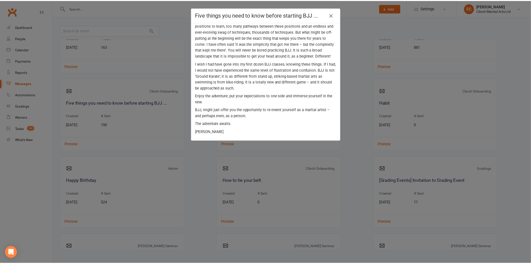
scroll to position [351, 0]
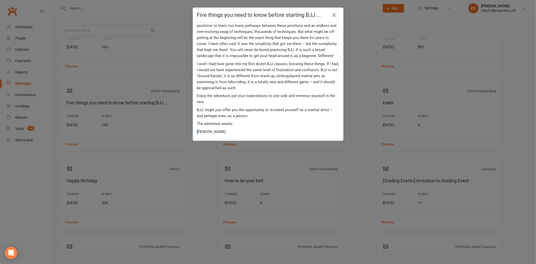
drag, startPoint x: 194, startPoint y: 178, endPoint x: 192, endPoint y: 180, distance: 3.4
click at [192, 180] on div "Five things you need to know before starting BJJ ... Five things you need to kn…" at bounding box center [268, 132] width 536 height 264
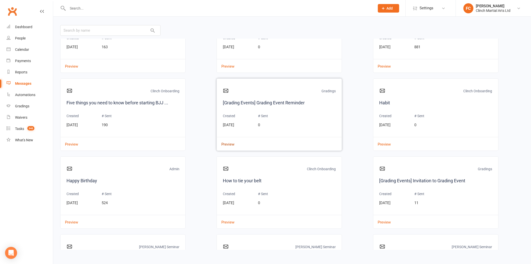
click at [227, 143] on button "Preview" at bounding box center [226, 140] width 18 height 5
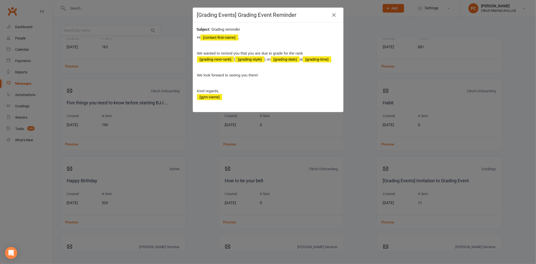
click at [208, 150] on div "[Grading Events] Grading Event Reminder Grading reminder Hi {contact-first-name…" at bounding box center [268, 132] width 536 height 264
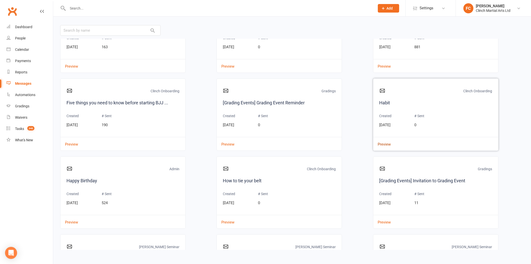
click at [386, 143] on button "Preview" at bounding box center [383, 140] width 18 height 5
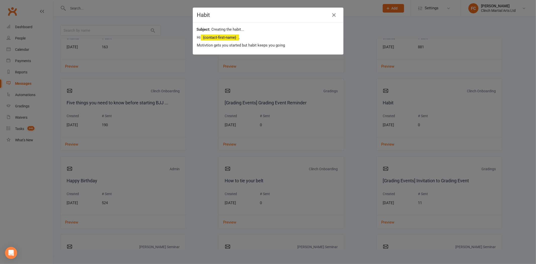
click at [182, 116] on div "Habit Creating the habit... Hi {contact-first-name} , Motivtion gets you starte…" at bounding box center [268, 132] width 536 height 264
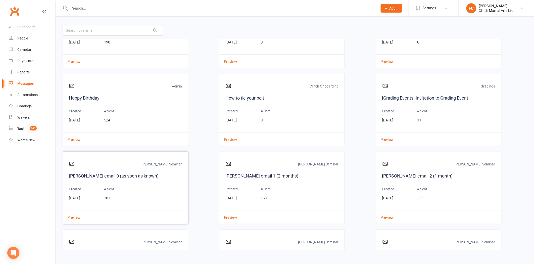
scroll to position [1451, 0]
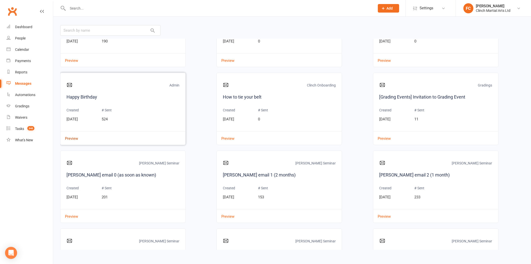
click at [65, 138] on button "Preview" at bounding box center [70, 134] width 18 height 5
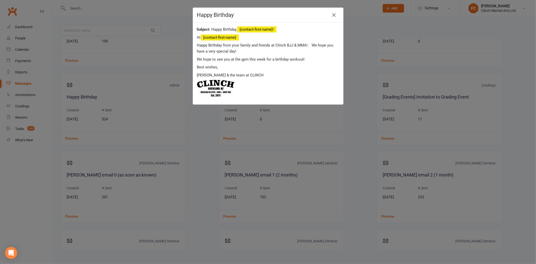
click at [199, 144] on div "Happy Birthday Happy Birthday, {contact-first-name}! Hi {contact-first-name} Ha…" at bounding box center [268, 132] width 536 height 264
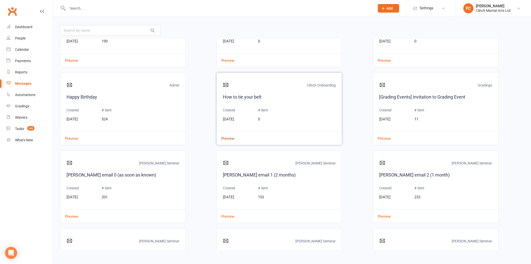
click at [230, 138] on button "Preview" at bounding box center [226, 134] width 18 height 5
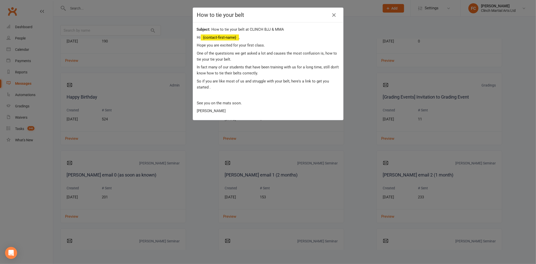
click at [355, 152] on div "How to tie your belt How to tie your belt at CLINCH BJJ & MMA Hi {contact-first…" at bounding box center [268, 132] width 536 height 264
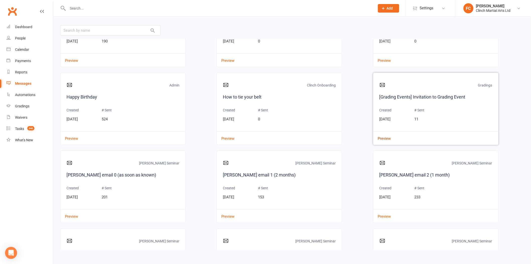
click at [383, 138] on button "Preview" at bounding box center [383, 134] width 18 height 5
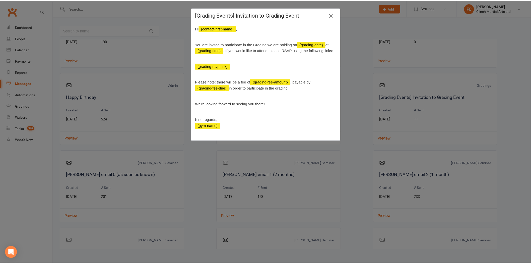
scroll to position [15, 0]
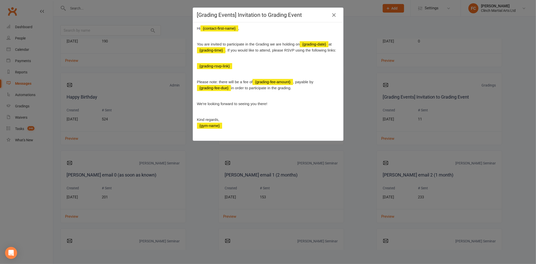
click at [195, 168] on div "[Grading Events] Invitation to Grading Event You've been invited to grade! Hi {…" at bounding box center [268, 132] width 536 height 264
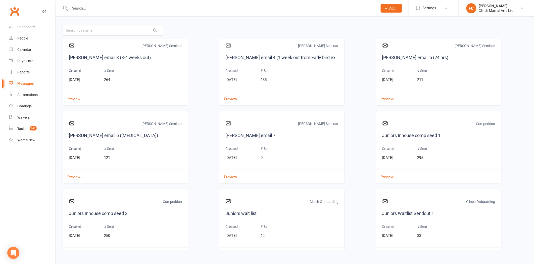
scroll to position [1646, 0]
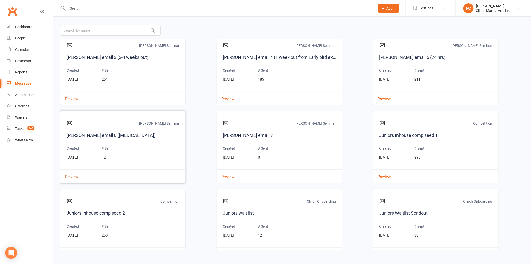
click at [71, 176] on button "Preview" at bounding box center [70, 173] width 18 height 5
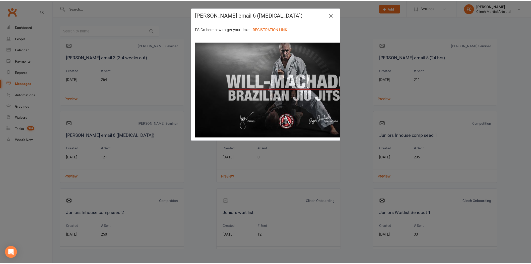
scroll to position [112, 0]
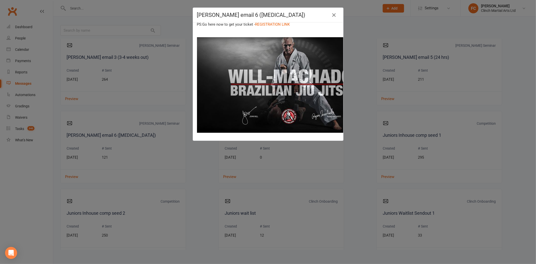
click at [210, 165] on div "John Will email 6 (encore) LAST CHANCE Hi {contact-first-name} , Your chance to…" at bounding box center [268, 132] width 536 height 264
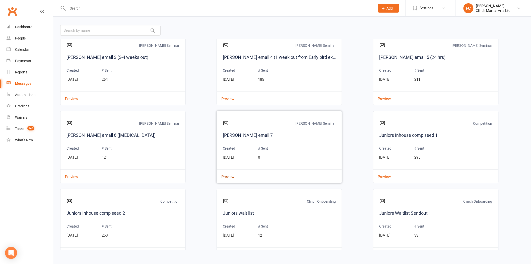
click at [225, 176] on button "Preview" at bounding box center [226, 173] width 18 height 5
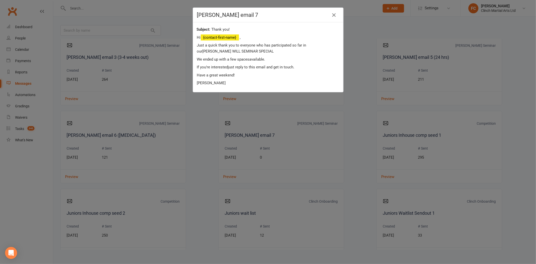
click at [204, 154] on div "John Will email 7 Thank you! Hi {contact-first-name} , Just a quick thank you t…" at bounding box center [268, 132] width 536 height 264
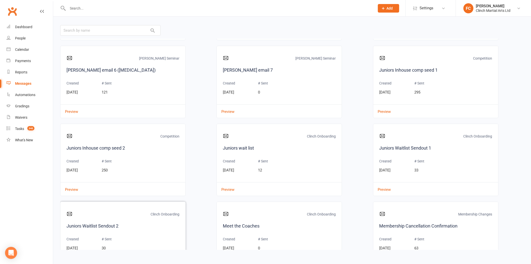
scroll to position [1730, 0]
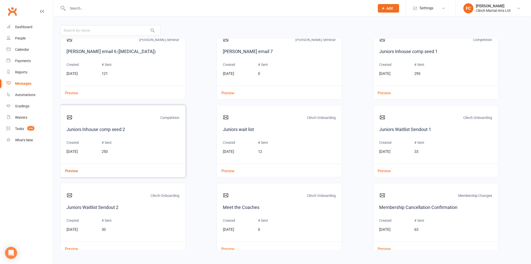
click at [72, 170] on button "Preview" at bounding box center [70, 167] width 18 height 5
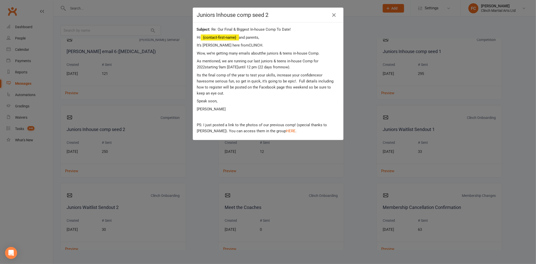
click at [203, 173] on div "Juniors Inhouse comp seed 2 Re: Our Final & Biggest In-house Comp To Date! Hi {…" at bounding box center [268, 132] width 536 height 264
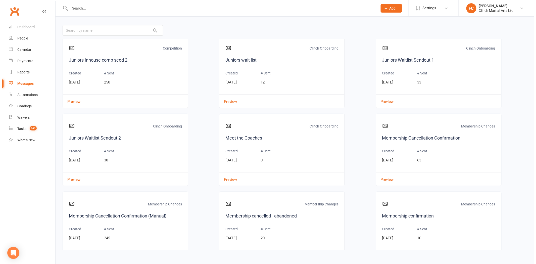
scroll to position [1842, 0]
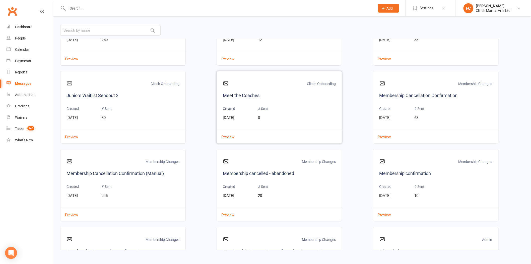
click at [229, 136] on button "Preview" at bounding box center [226, 133] width 18 height 5
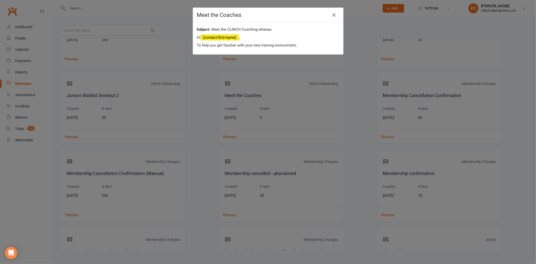
click at [206, 109] on div "Meet the Coaches Meet the CLINCH Coaching whanau Hi {contact-first-name} , To h…" at bounding box center [268, 132] width 536 height 264
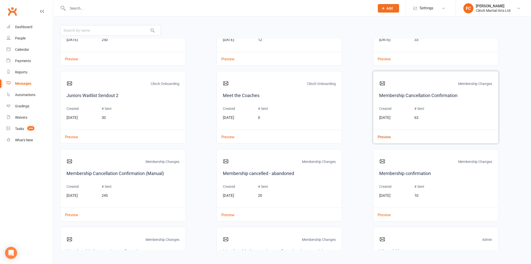
click at [380, 136] on button "Preview" at bounding box center [383, 133] width 18 height 5
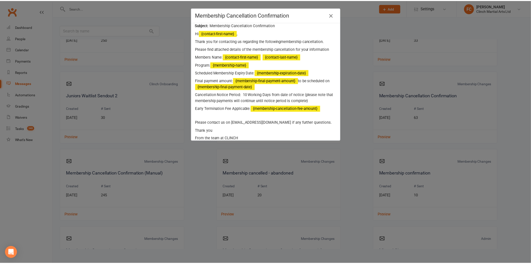
scroll to position [11, 0]
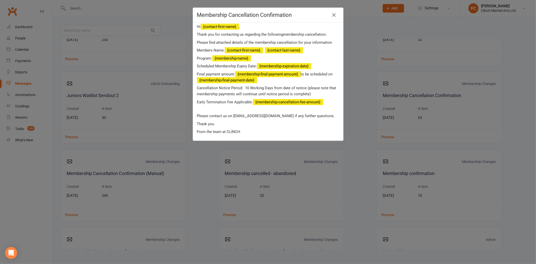
click at [189, 170] on div "Membership Cancellation Confirmation Membership Cancellation Confirmation Hi {c…" at bounding box center [268, 132] width 536 height 264
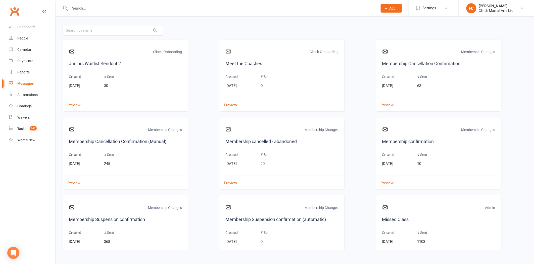
scroll to position [1897, 0]
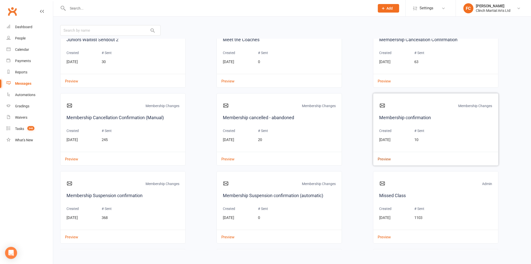
click at [380, 158] on button "Preview" at bounding box center [383, 155] width 18 height 5
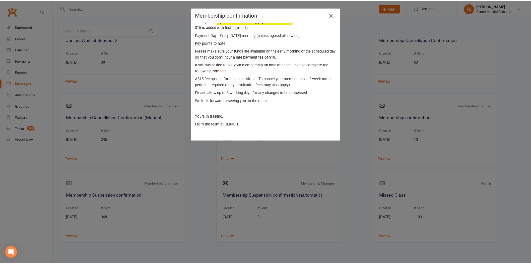
scroll to position [62, 0]
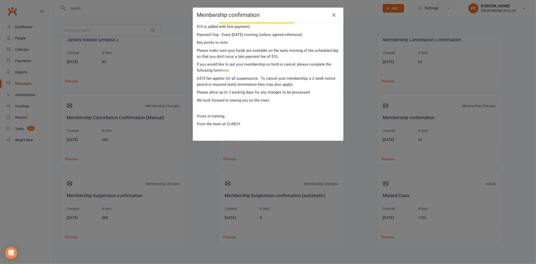
click at [209, 177] on div "Membership confirmation Membership confirmation Hi {contact-first-name} , Congr…" at bounding box center [268, 132] width 536 height 264
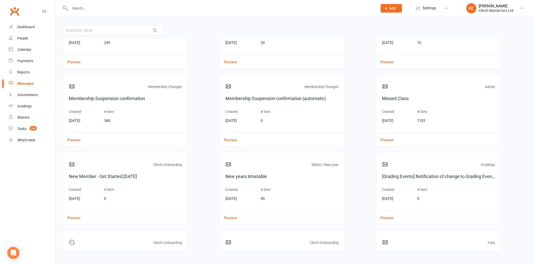
scroll to position [2037, 0]
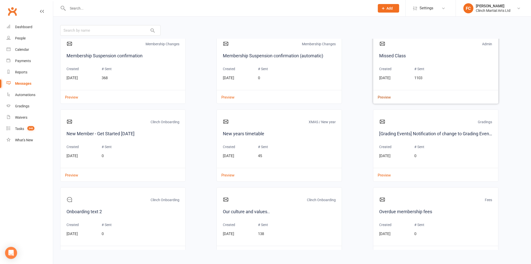
click at [385, 96] on button "Preview" at bounding box center [383, 93] width 18 height 5
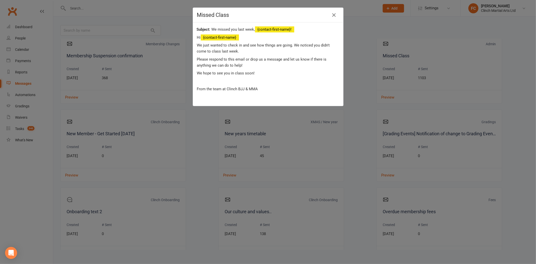
click at [358, 125] on div "Missed Class We missed you last week, {contact-first-name}! Hi {contact-first-n…" at bounding box center [268, 132] width 536 height 264
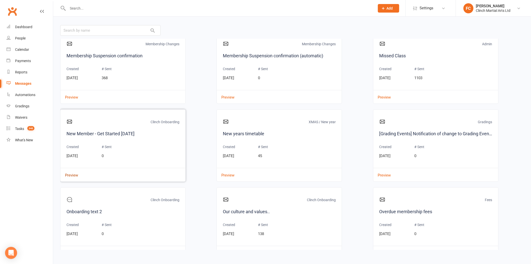
click at [73, 174] on button "Preview" at bounding box center [70, 171] width 18 height 5
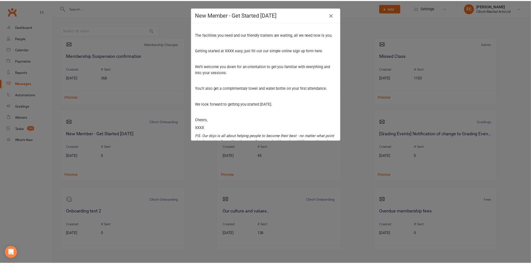
scroll to position [50, 0]
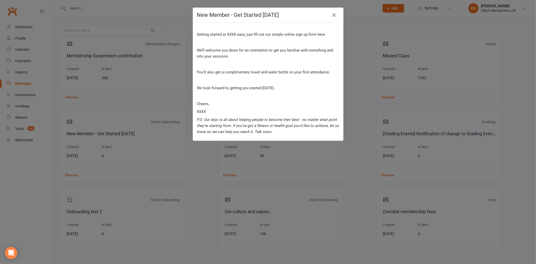
drag, startPoint x: 203, startPoint y: 169, endPoint x: 214, endPoint y: 171, distance: 11.3
click at [203, 169] on div "New Member - Get Started [DATE] Let’s get your new membership going Hi {contact…" at bounding box center [268, 132] width 536 height 264
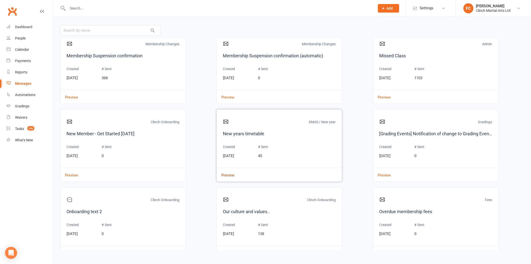
click at [226, 174] on button "Preview" at bounding box center [226, 171] width 18 height 5
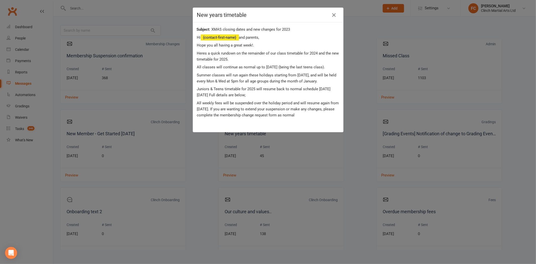
click at [204, 185] on div "New years timetable XMAS closing dates and new changes for 2023 Hi {contact-fir…" at bounding box center [268, 132] width 536 height 264
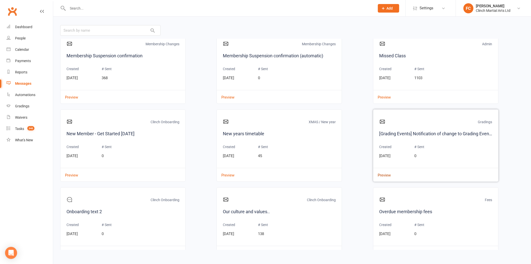
click at [378, 174] on button "Preview" at bounding box center [383, 171] width 18 height 5
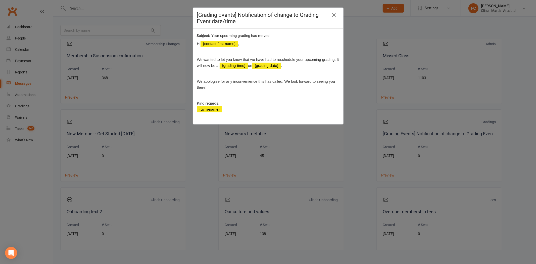
click at [365, 164] on div "[Grading Events] Notification of change to Grading Event date/time Your upcomin…" at bounding box center [268, 132] width 536 height 264
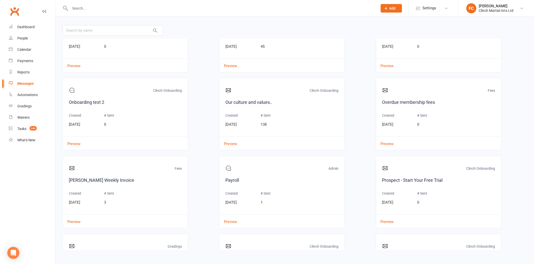
scroll to position [2148, 0]
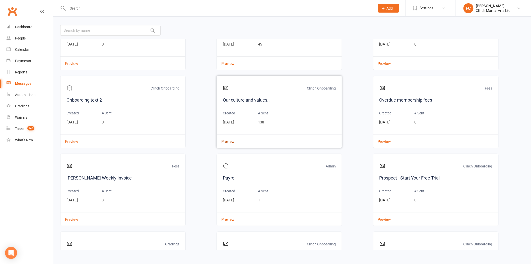
click at [228, 141] on button "Preview" at bounding box center [226, 137] width 18 height 5
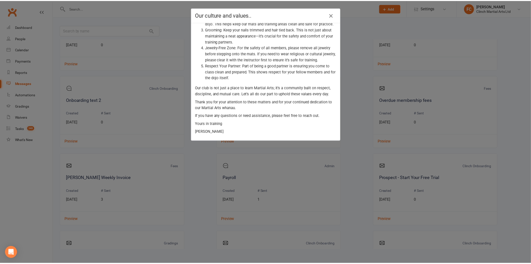
scroll to position [89, 0]
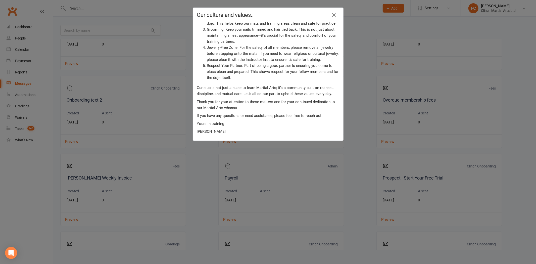
click at [207, 161] on div "Our culture and values.. Our culture and values.. Kia ora Whanau, I hope you ha…" at bounding box center [268, 132] width 536 height 264
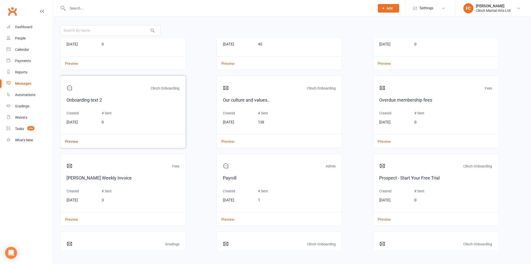
click at [74, 141] on button "Preview" at bounding box center [70, 137] width 18 height 5
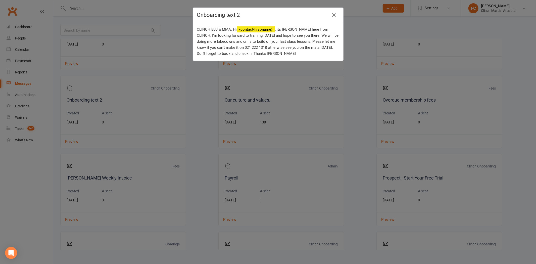
click at [204, 156] on div "Onboarding text 2 CLINCH BJJ & MMA: Hi {contact-first-name} , its Karl here fro…" at bounding box center [268, 132] width 536 height 264
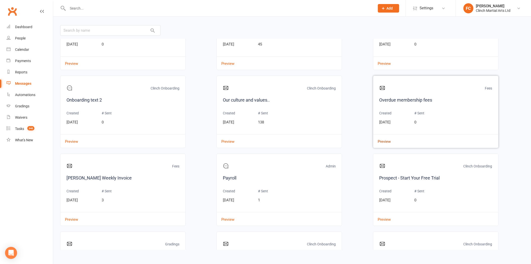
click at [378, 141] on button "Preview" at bounding box center [383, 137] width 18 height 5
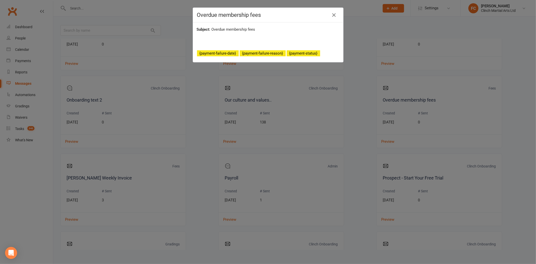
click at [207, 147] on div "Overdue membership fees Overdue membership fees {payment-failure-date} {payment…" at bounding box center [268, 132] width 536 height 264
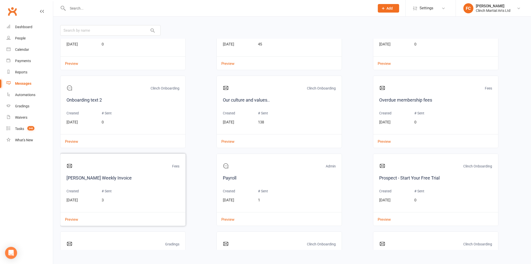
scroll to position [2204, 0]
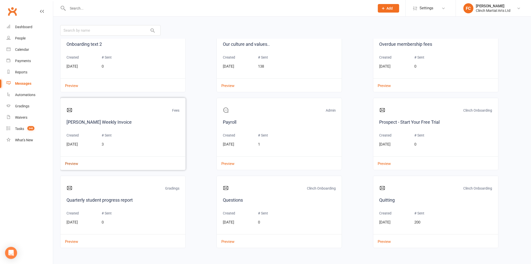
click at [72, 162] on button "Preview" at bounding box center [70, 159] width 18 height 5
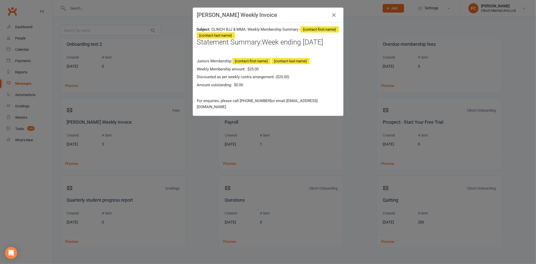
click at [205, 131] on div "Pauline Clarke Weekly Invoice CLINCH BJJ & MMA: Weekly Membership Summary - {co…" at bounding box center [268, 132] width 536 height 264
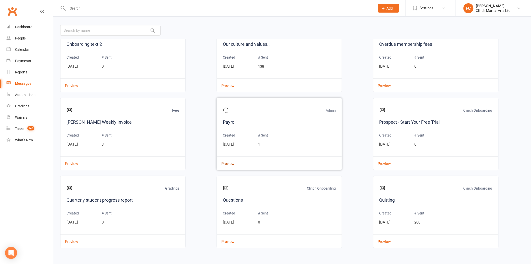
click at [227, 163] on button "Preview" at bounding box center [226, 159] width 18 height 5
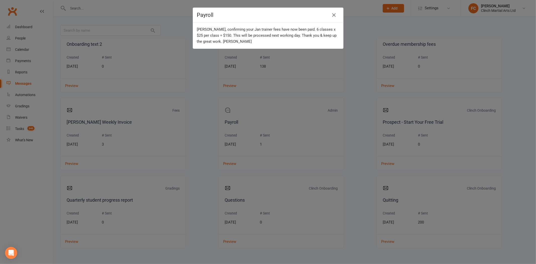
click at [192, 148] on div "Payroll Kia Orana Rangi, confirming your Jan trainer fees have now been paid. 6…" at bounding box center [268, 132] width 536 height 264
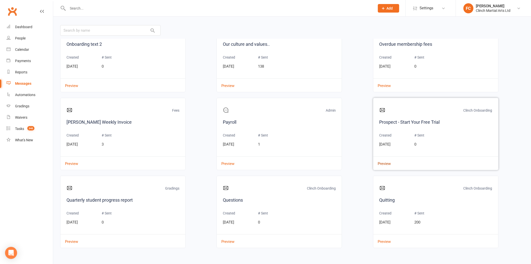
click at [379, 163] on button "Preview" at bounding box center [383, 159] width 18 height 5
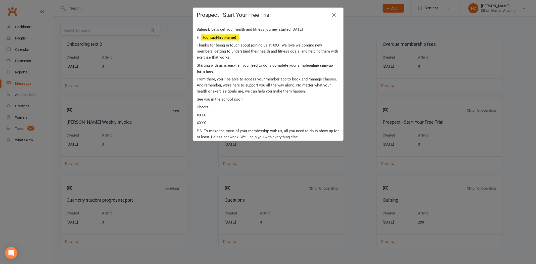
click at [371, 149] on div "Prospect - Start Your Free Trial Let’s get your health and fitness journey star…" at bounding box center [268, 132] width 536 height 264
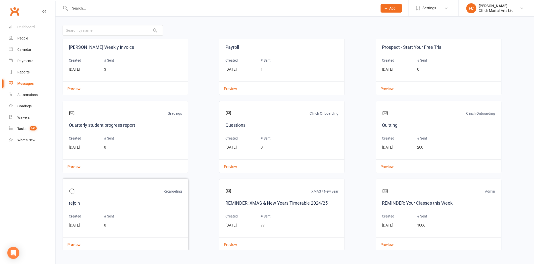
scroll to position [2288, 0]
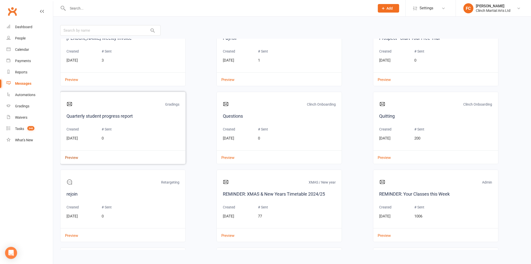
click at [72, 157] on button "Preview" at bounding box center [70, 153] width 18 height 5
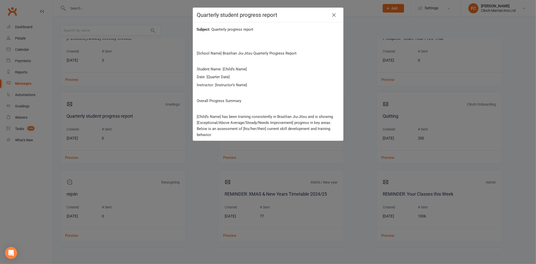
click at [203, 178] on div "Quarterly student progress report Quarterly progress report [School Name] Brazi…" at bounding box center [268, 132] width 536 height 264
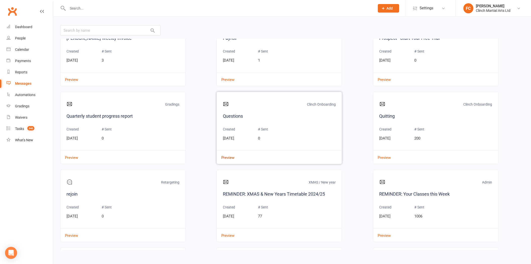
click at [226, 157] on button "Preview" at bounding box center [226, 153] width 18 height 5
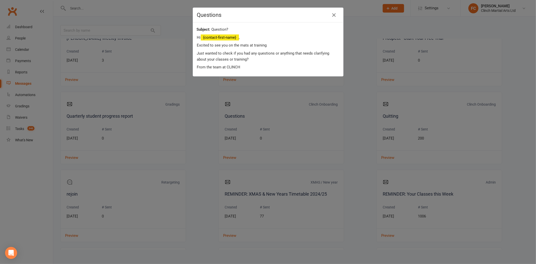
click at [317, 175] on div "Questions Question? Hi {contact-first-name} , Excited to see you on the mats at…" at bounding box center [268, 132] width 536 height 264
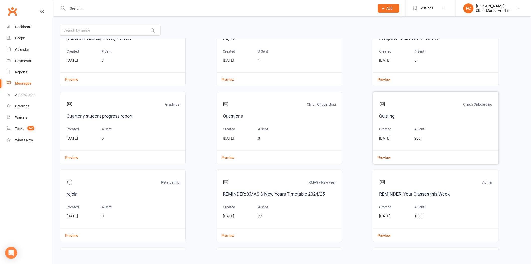
click at [379, 157] on button "Preview" at bounding box center [383, 153] width 18 height 5
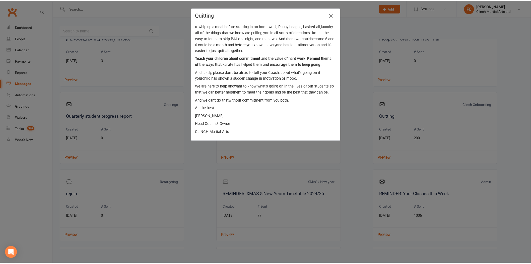
scroll to position [153, 0]
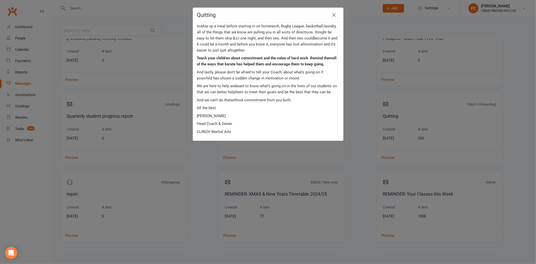
click at [362, 172] on div "Quitting Why kids quit Martial Arts & what you can do about it Hi P arents, We …" at bounding box center [268, 132] width 536 height 264
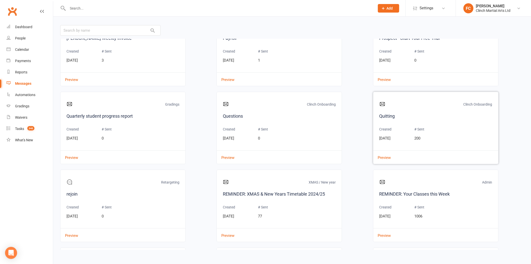
click at [446, 106] on div "Clinch Onboarding" at bounding box center [436, 105] width 113 height 15
drag, startPoint x: 446, startPoint y: 106, endPoint x: 436, endPoint y: 98, distance: 12.6
click at [436, 98] on div "Clinch Onboarding Quitting Created Apr 23, 2023 # Sent 200 Preview" at bounding box center [436, 128] width 126 height 72
